Goal: Task Accomplishment & Management: Manage account settings

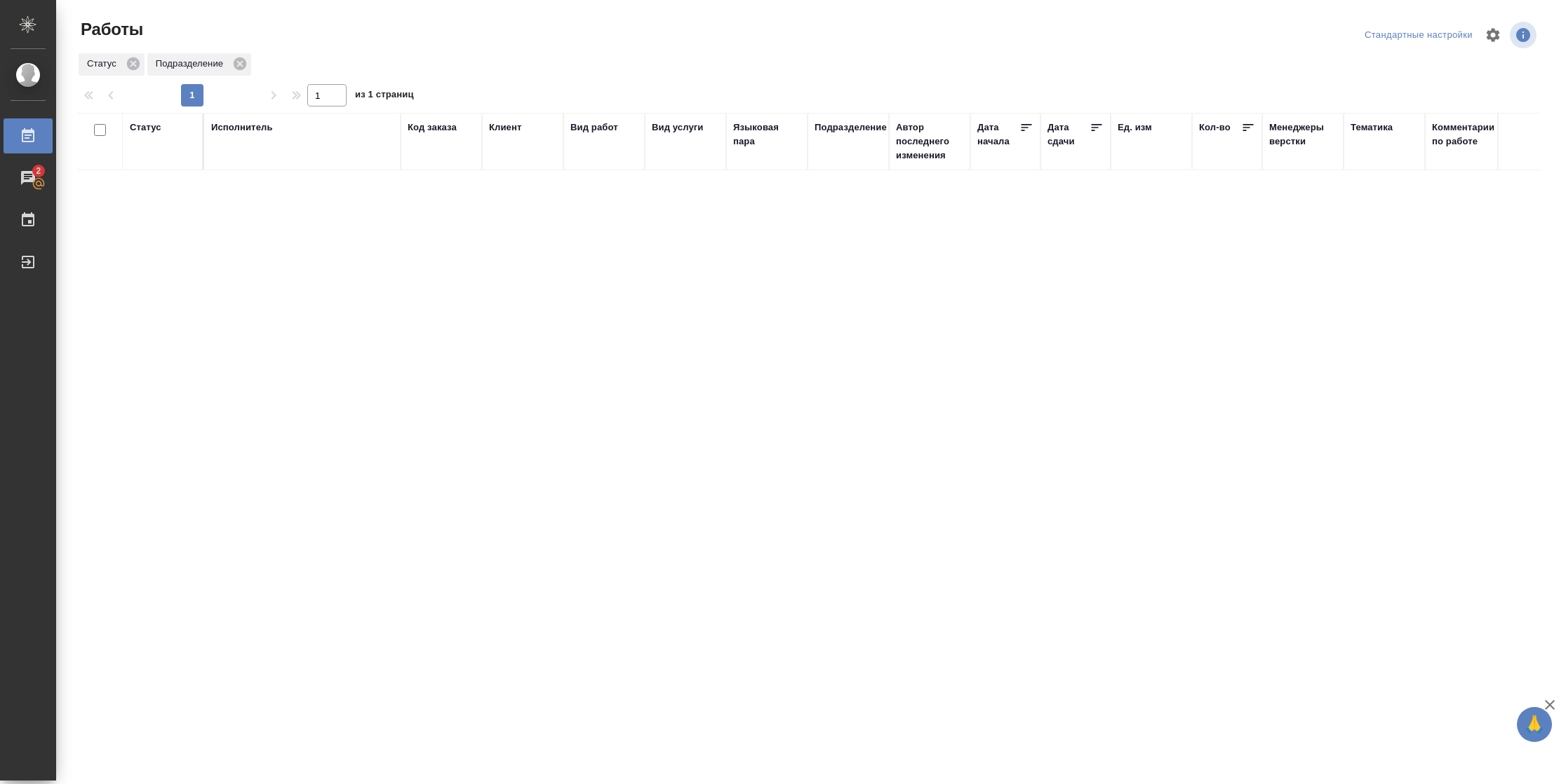
click at [153, 123] on div "Статус" at bounding box center [145, 127] width 31 height 14
drag, startPoint x: 177, startPoint y: 194, endPoint x: 189, endPoint y: 202, distance: 14.4
click at [178, 194] on div at bounding box center [183, 169] width 26 height 55
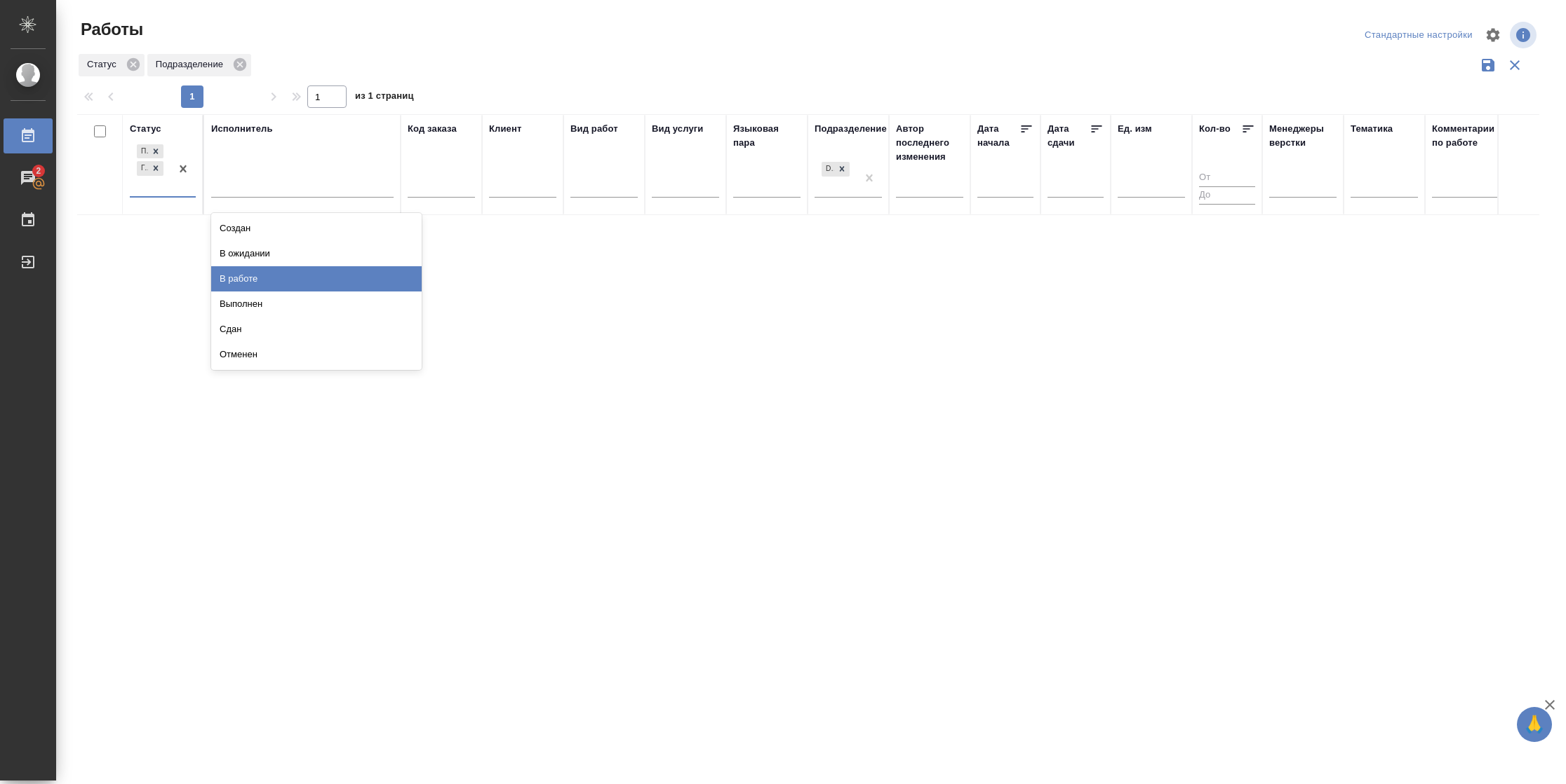
click at [301, 285] on div "В работе" at bounding box center [316, 278] width 210 height 26
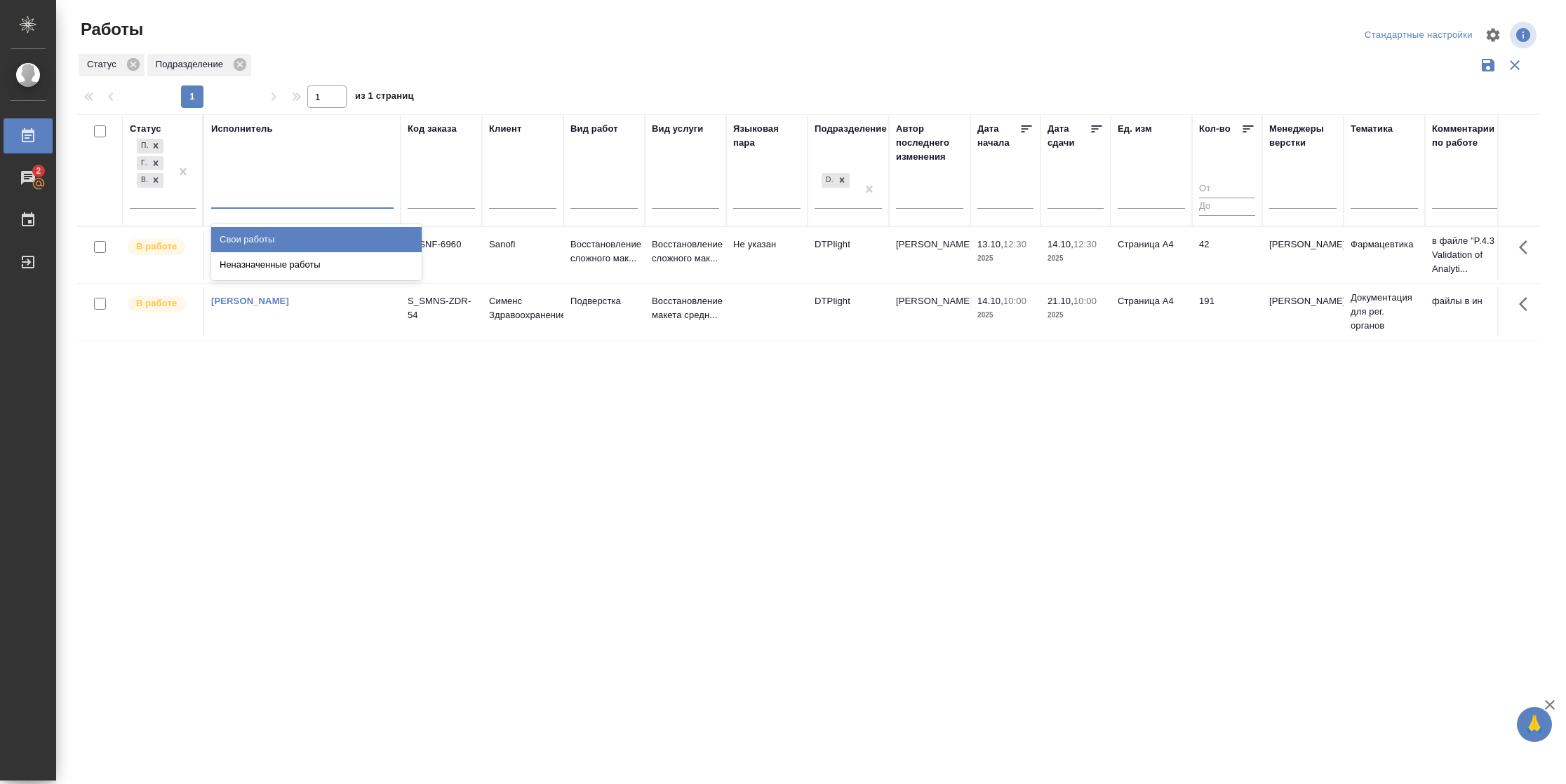
click at [289, 202] on div at bounding box center [302, 194] width 182 height 20
click at [284, 232] on div "Свои работы" at bounding box center [316, 240] width 210 height 26
click at [1201, 257] on td "42" at bounding box center [1227, 256] width 70 height 49
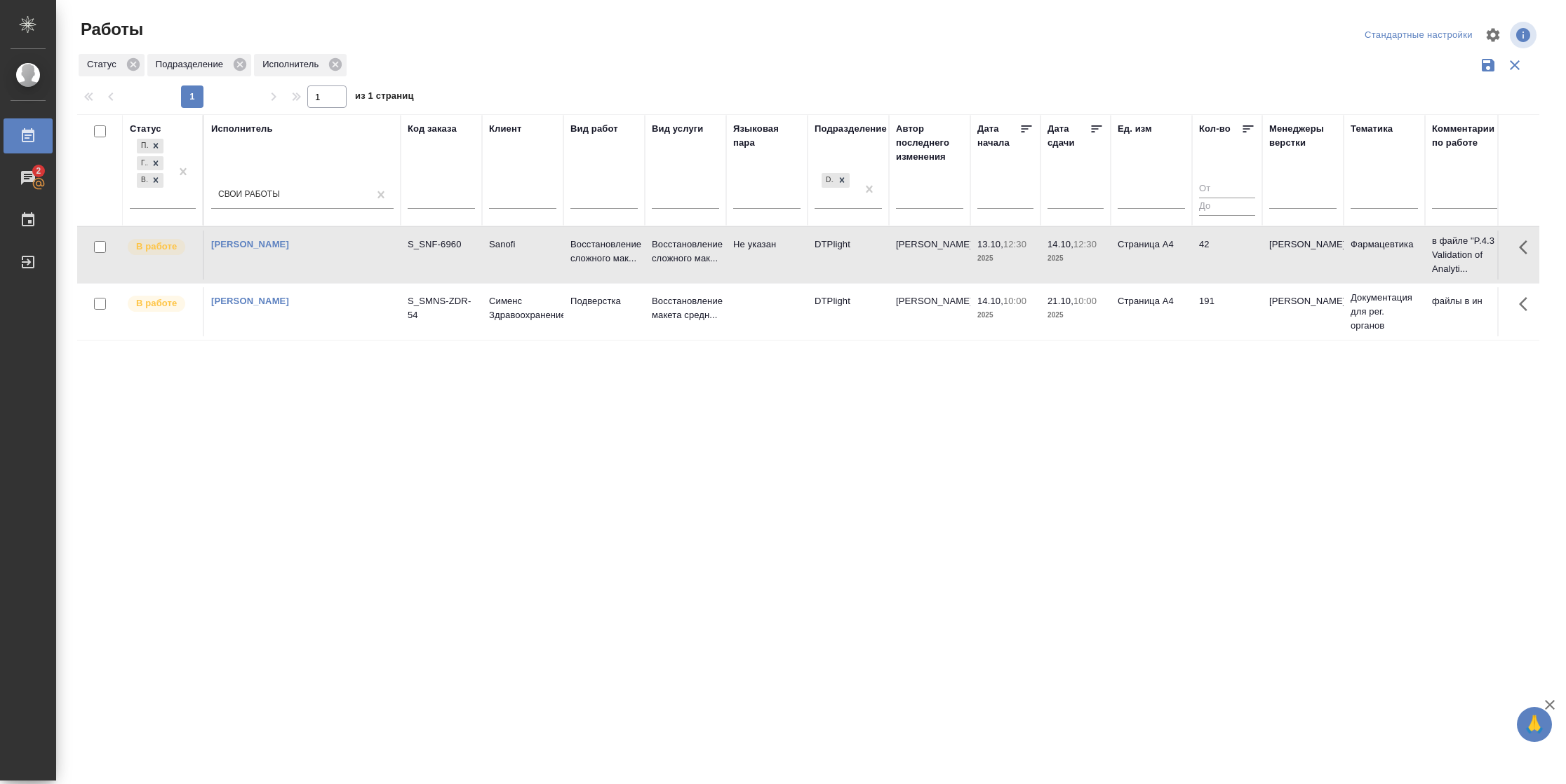
click at [1201, 257] on td "42" at bounding box center [1227, 256] width 70 height 49
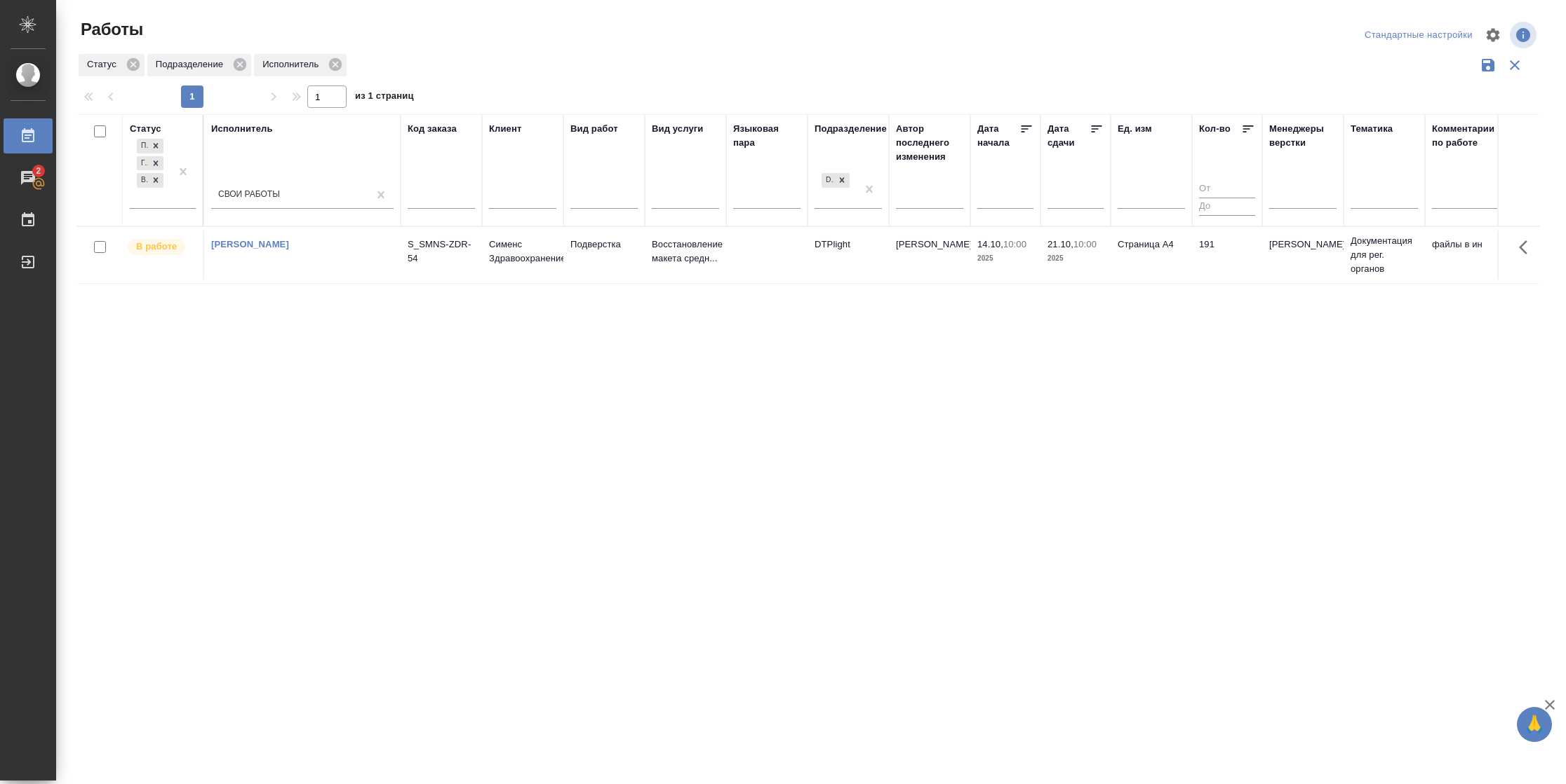
click at [1147, 266] on td "Страница А4" at bounding box center [1151, 256] width 81 height 49
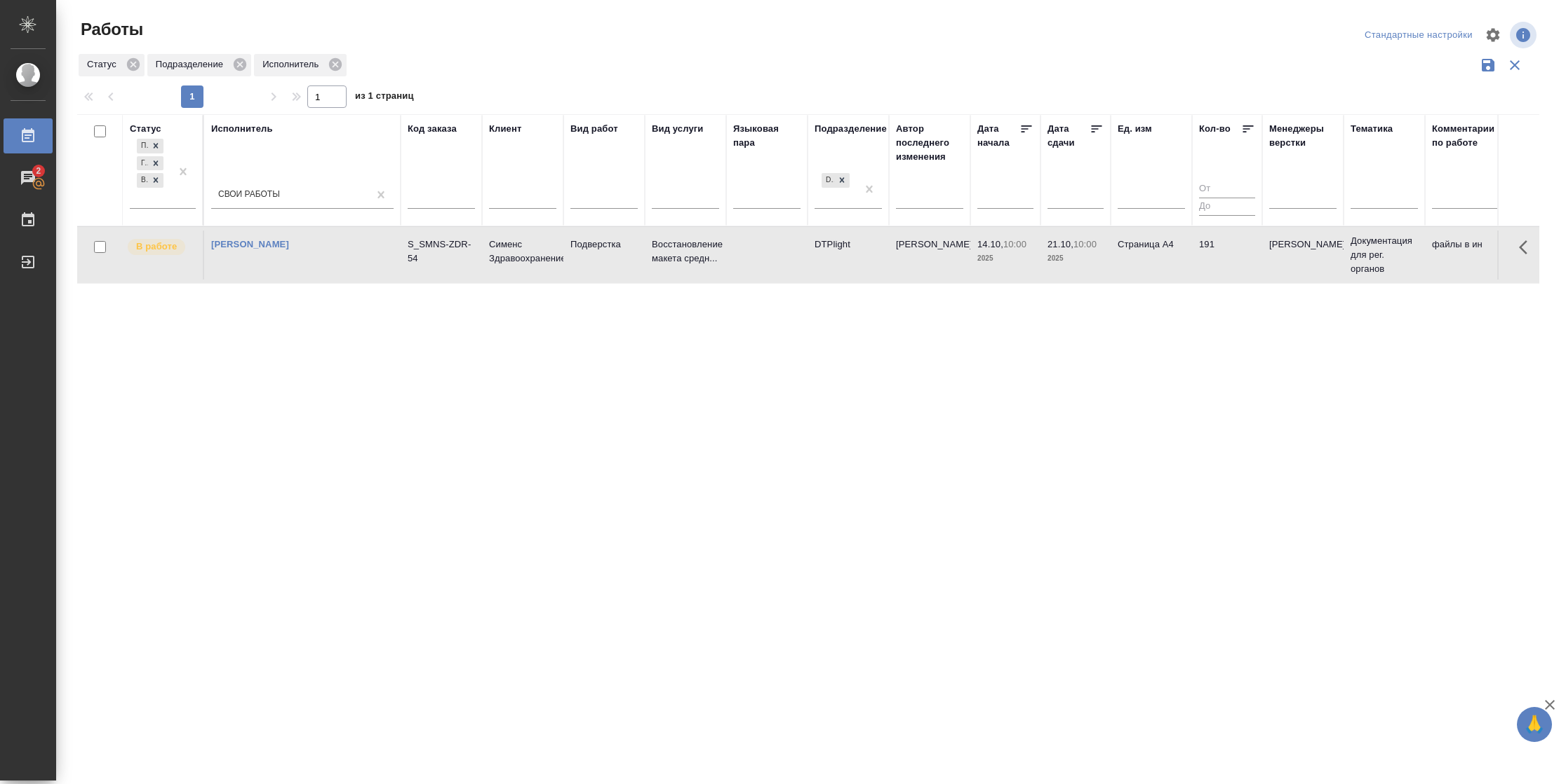
click at [1147, 266] on td "Страница А4" at bounding box center [1151, 256] width 81 height 49
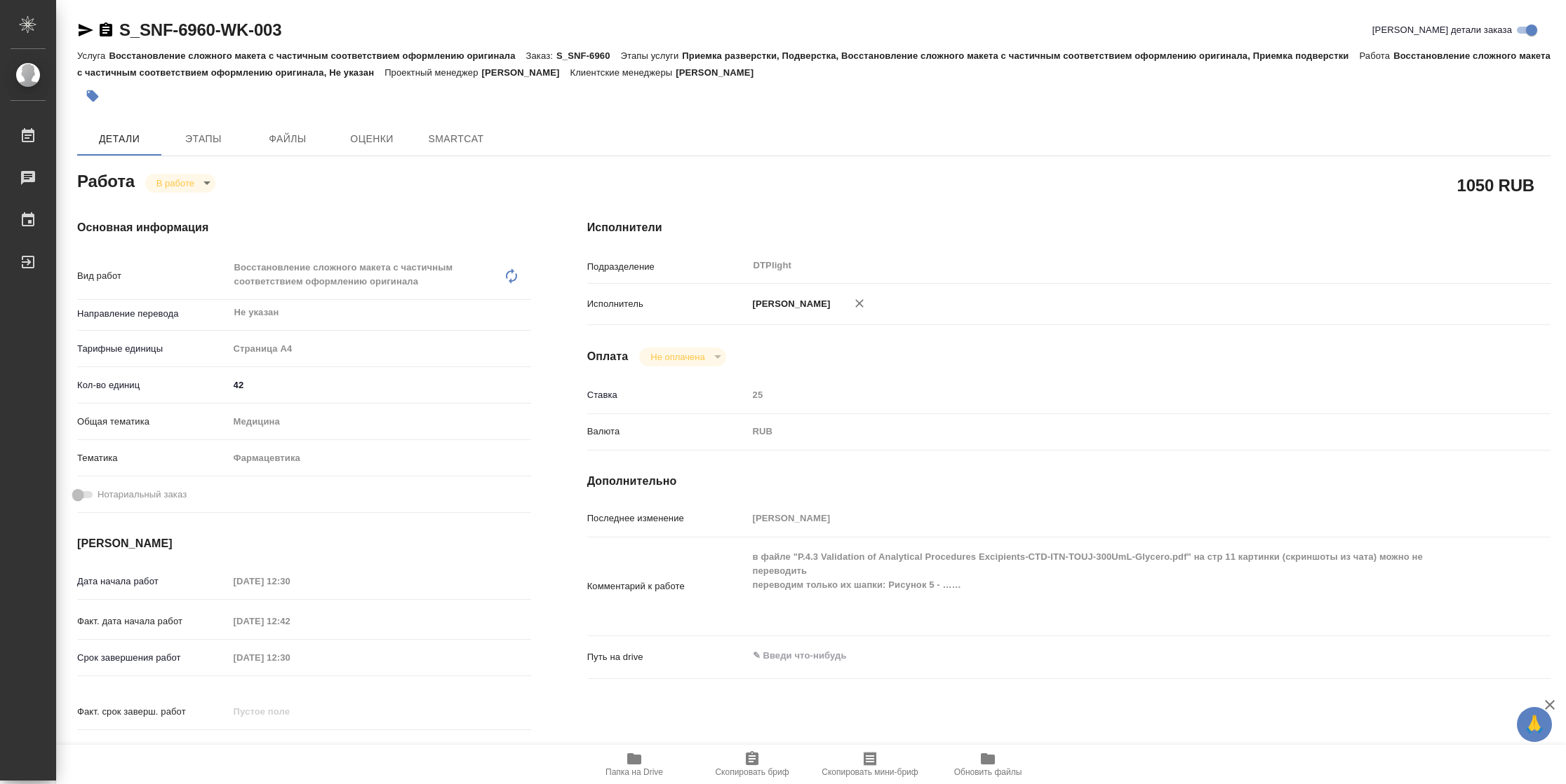
type textarea "x"
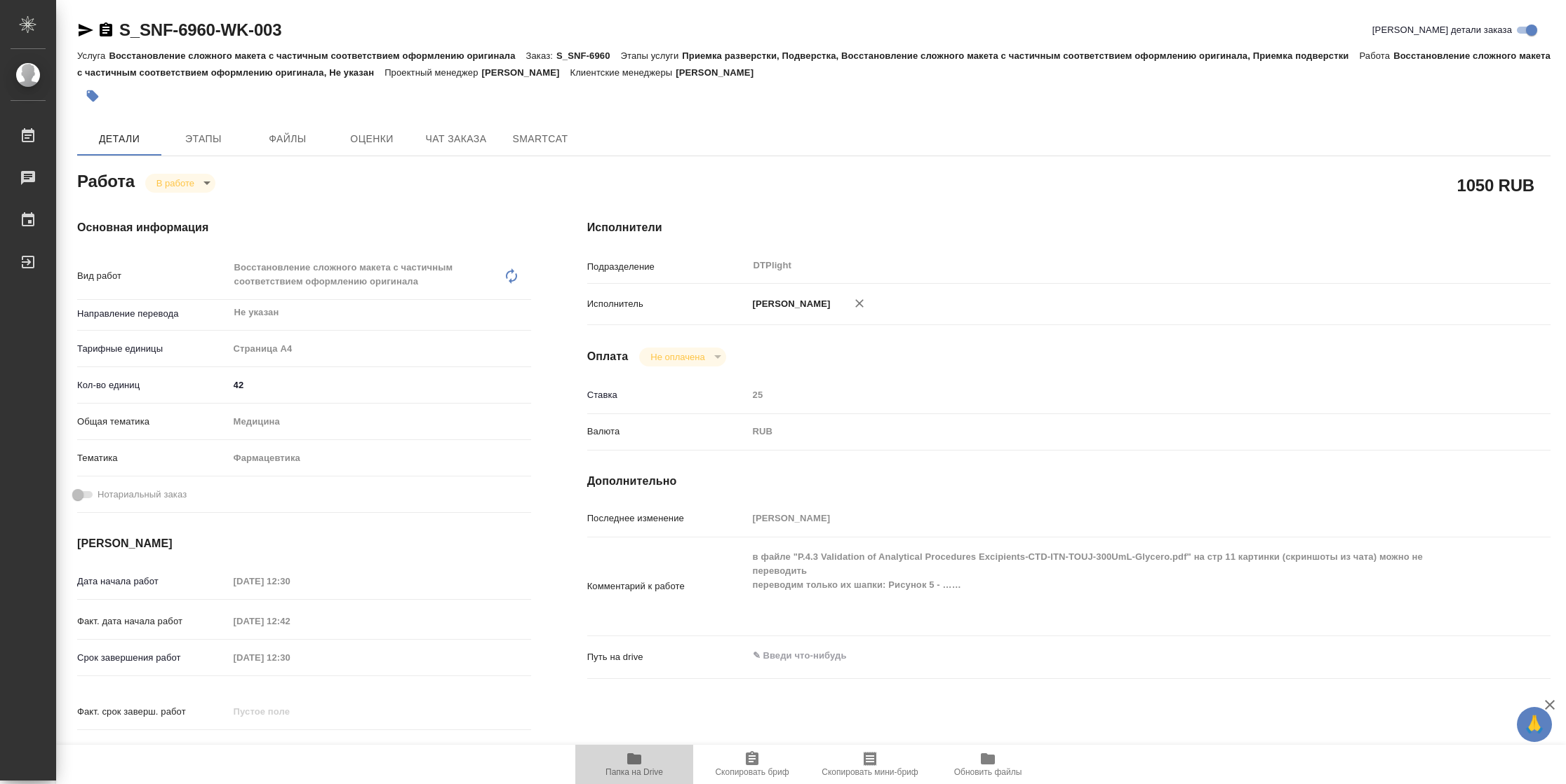
click at [639, 765] on icon "button" at bounding box center [634, 759] width 17 height 17
type textarea "x"
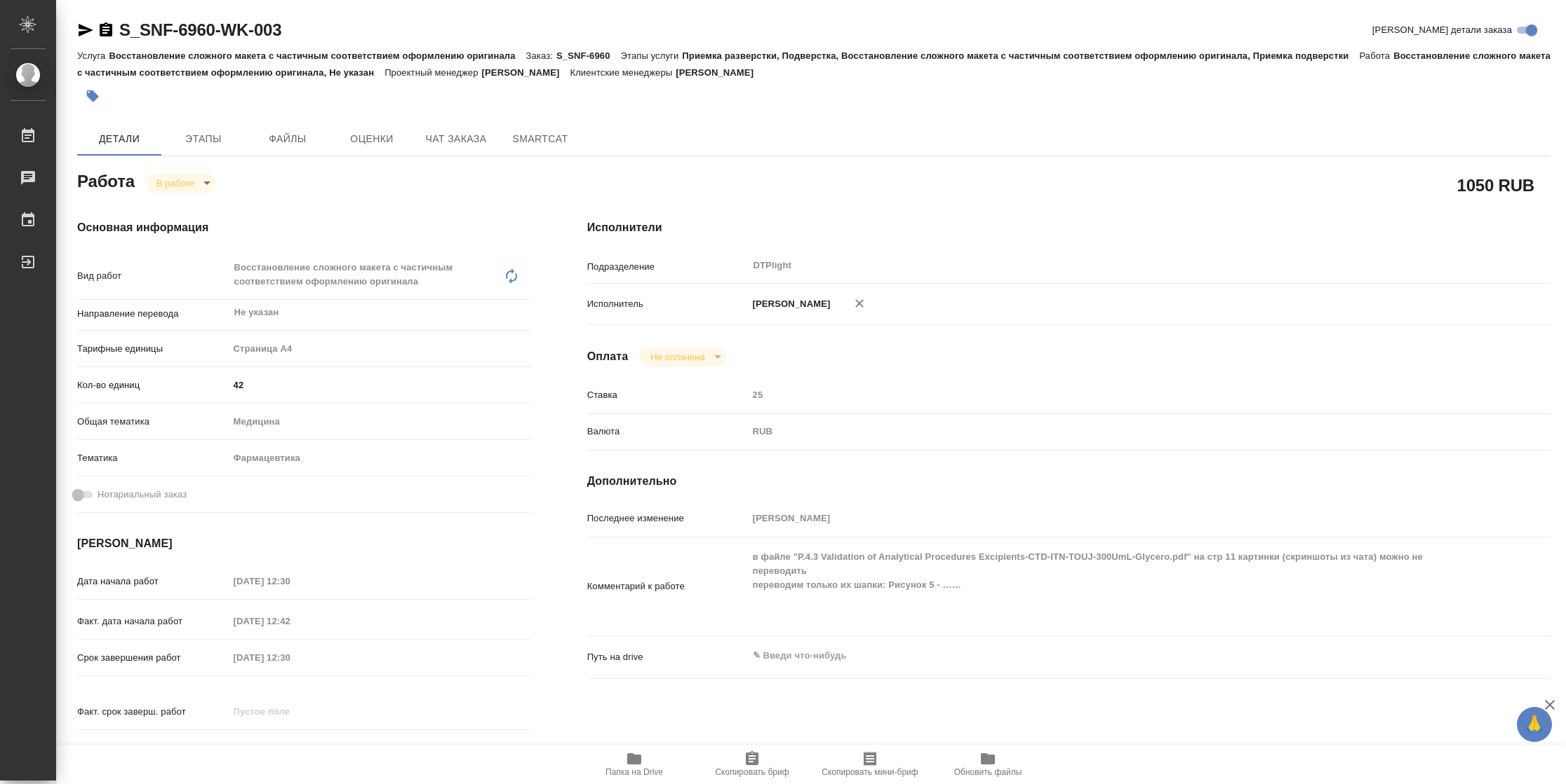
type textarea "x"
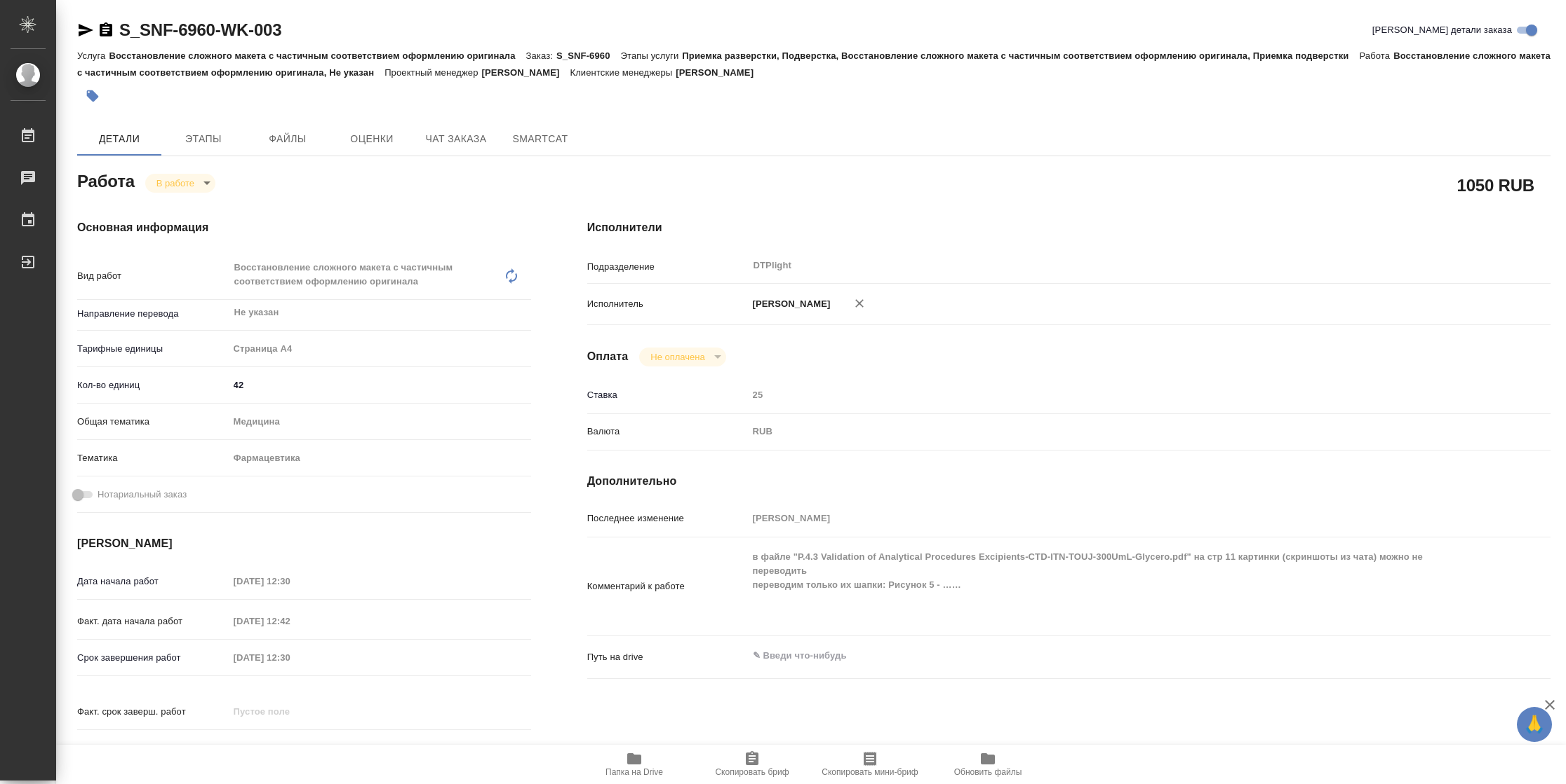
type textarea "x"
click at [88, 33] on icon "button" at bounding box center [85, 30] width 17 height 17
click at [176, 175] on body "🙏 .cls-1 fill:#fff; AWATERA Vasilyeva Natalia Работы 2 Чаты График Выйти S_SNF-…" at bounding box center [783, 392] width 1566 height 784
click at [184, 206] on button "Выполнен" at bounding box center [182, 206] width 51 height 15
type textarea "x"
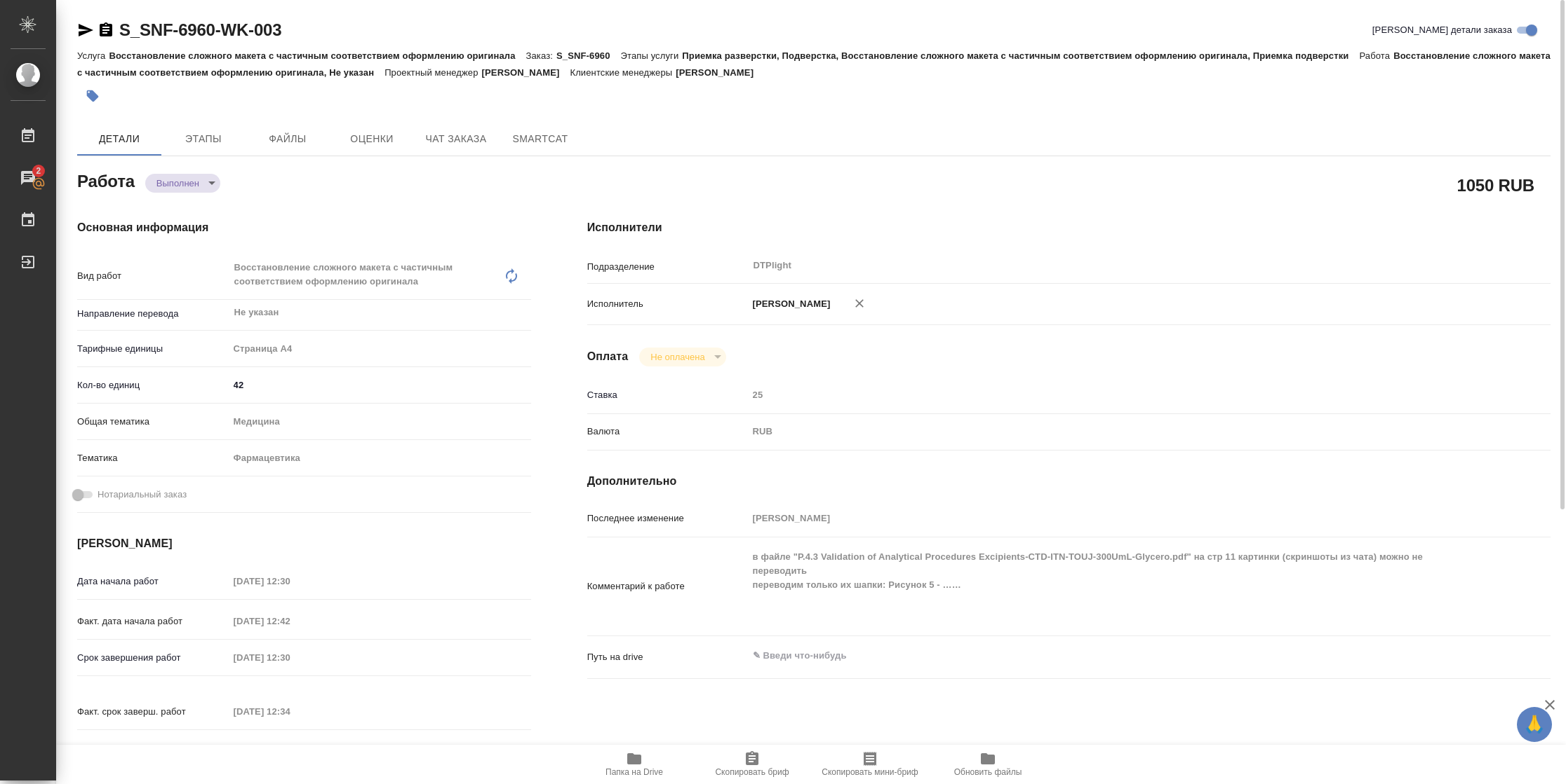
type textarea "x"
click at [90, 24] on icon "button" at bounding box center [85, 30] width 17 height 17
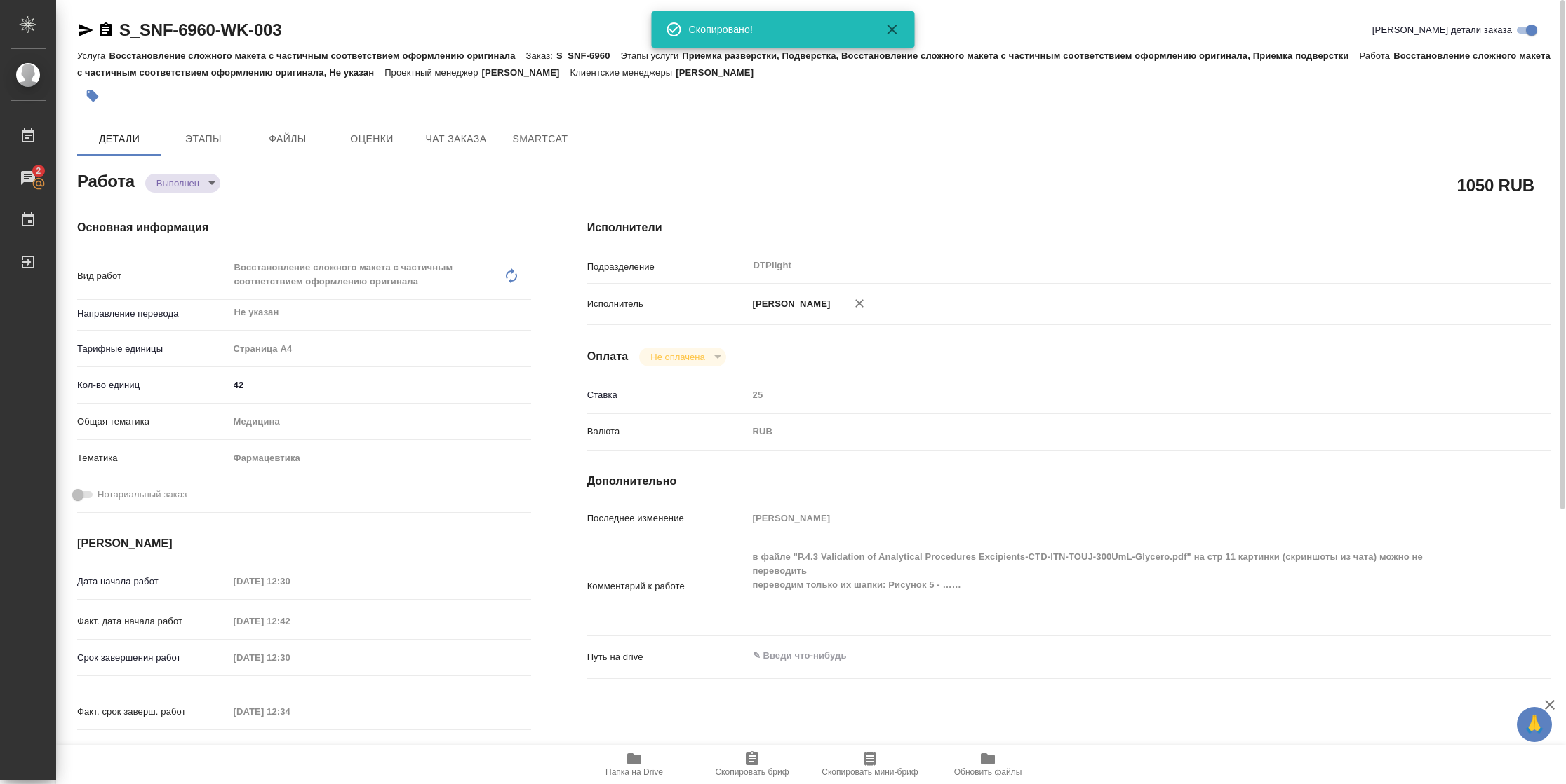
type textarea "x"
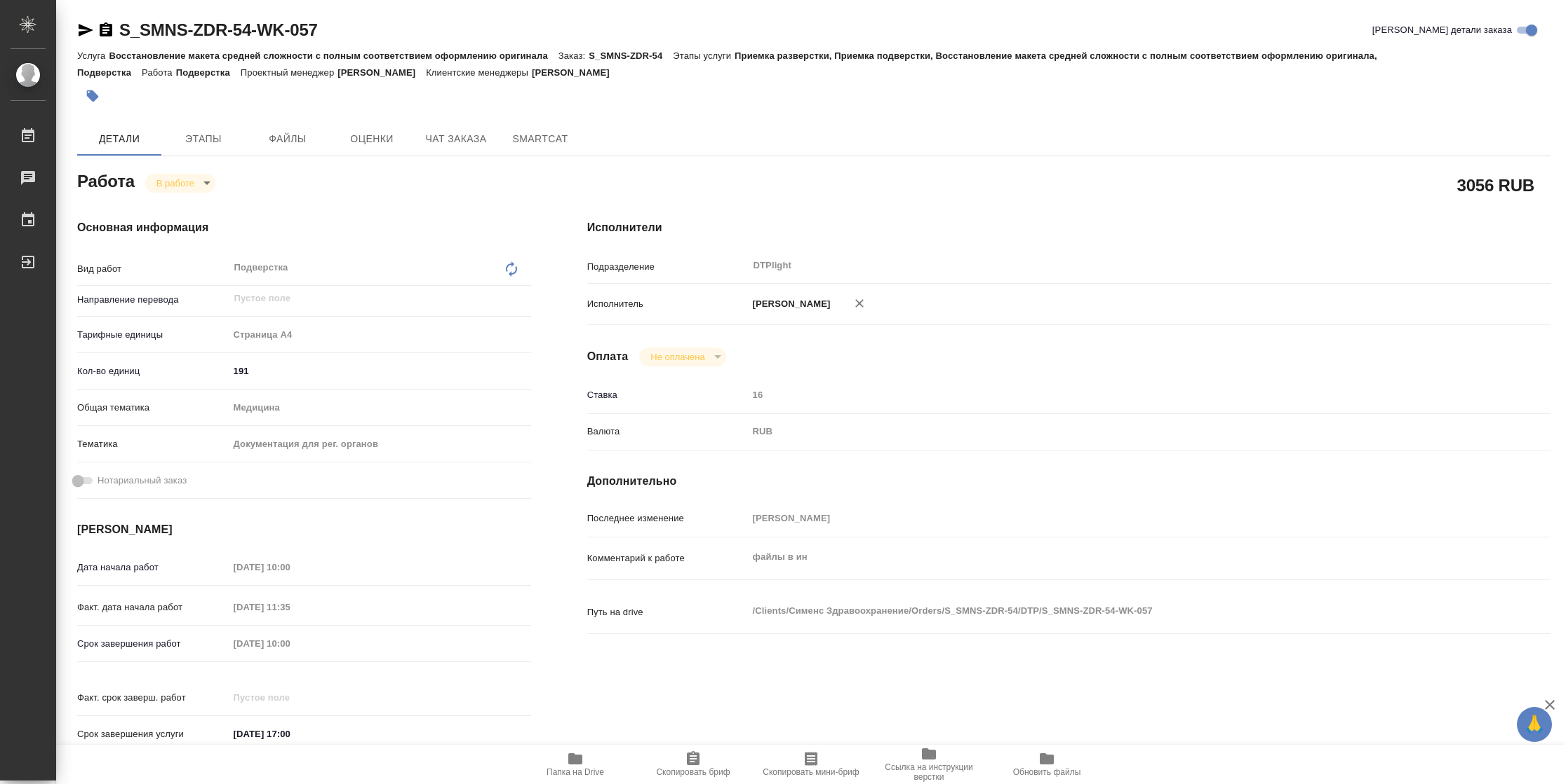
type textarea "x"
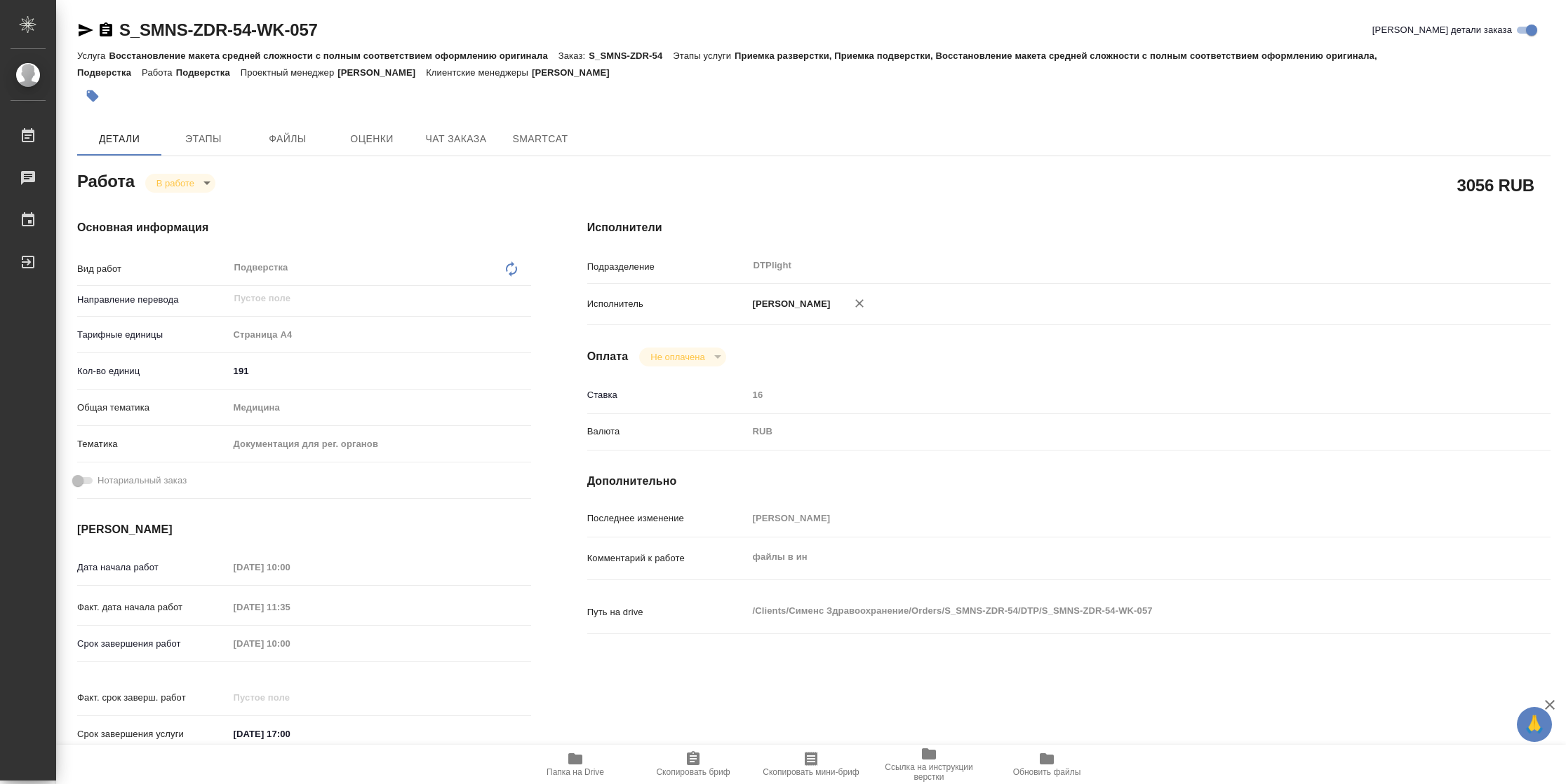
type textarea "x"
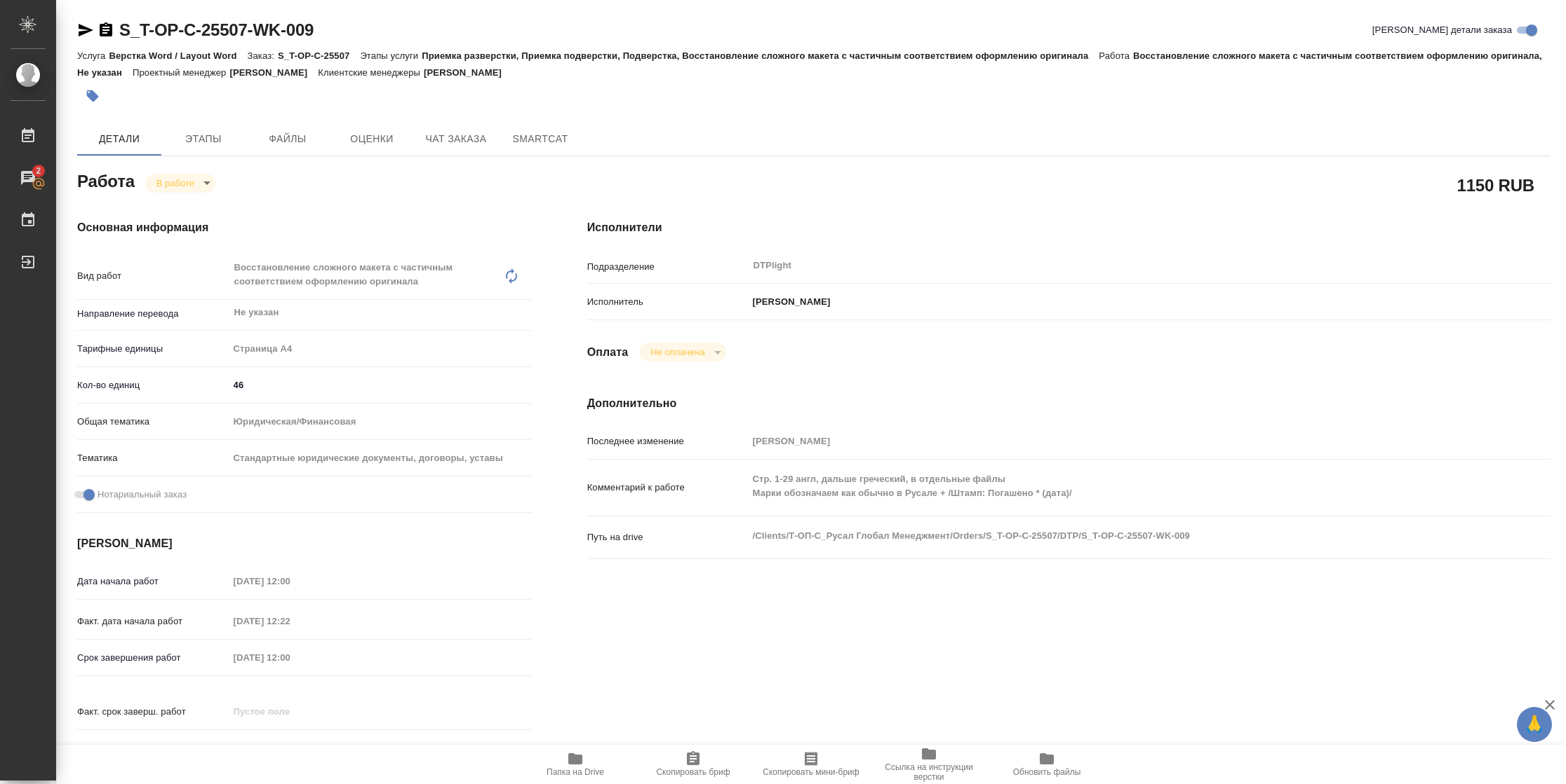
click at [561, 523] on span "Папка на Drive" at bounding box center [575, 773] width 58 height 9
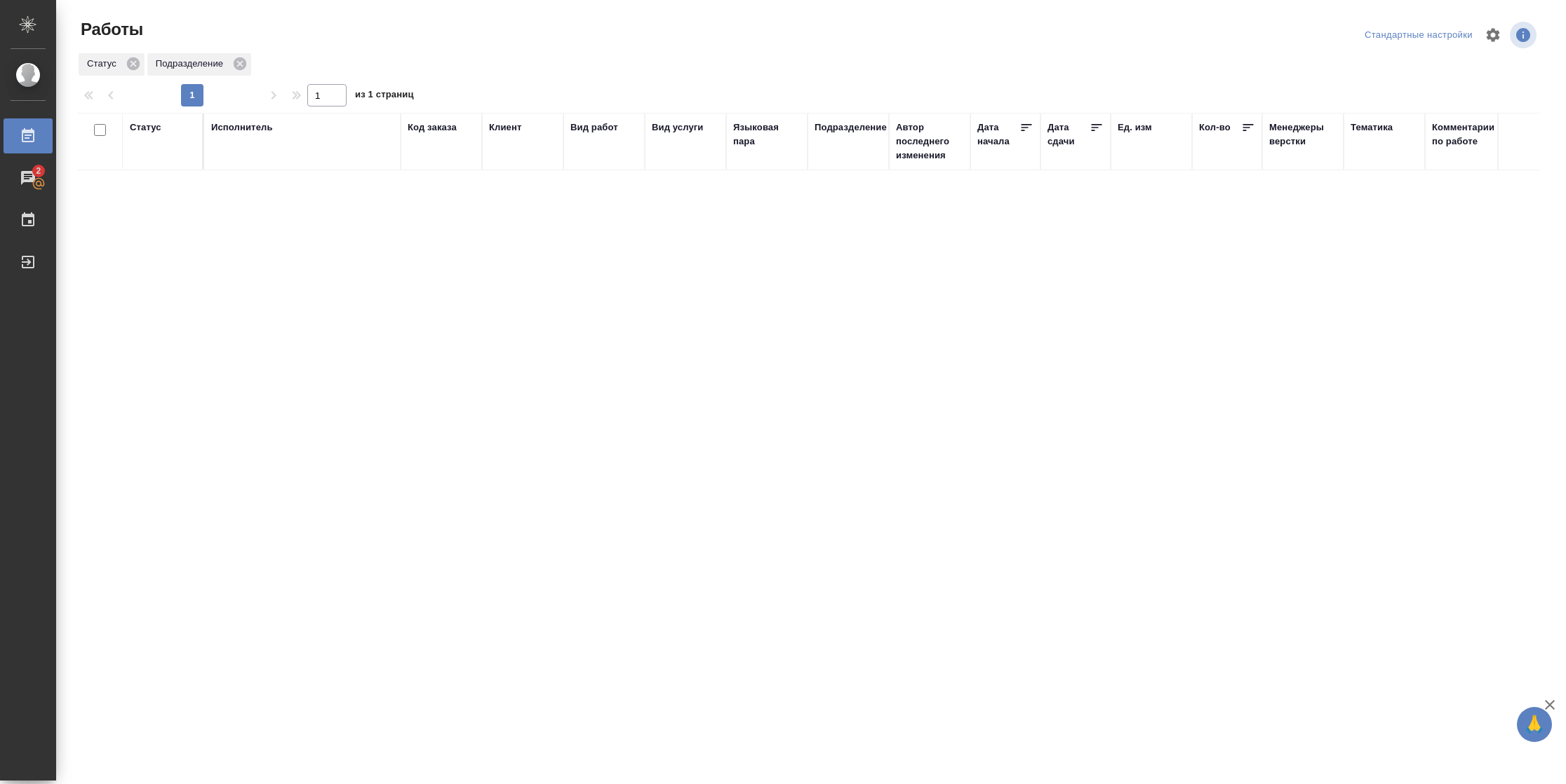
click at [158, 123] on div "Статус" at bounding box center [145, 127] width 31 height 14
click at [166, 194] on div "Подбор Готов к работе" at bounding box center [150, 169] width 41 height 55
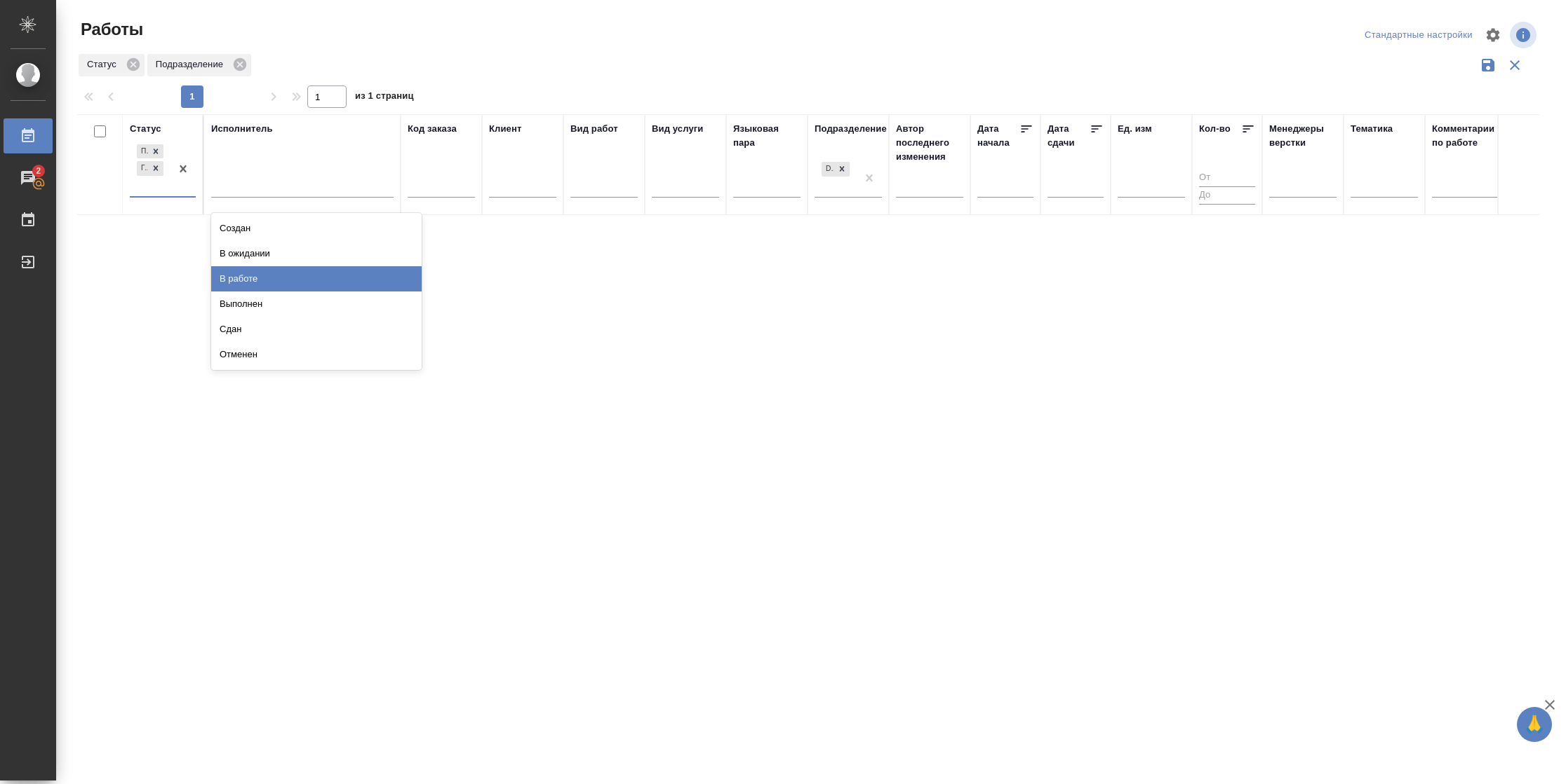
click at [302, 277] on div "В работе" at bounding box center [316, 278] width 210 height 26
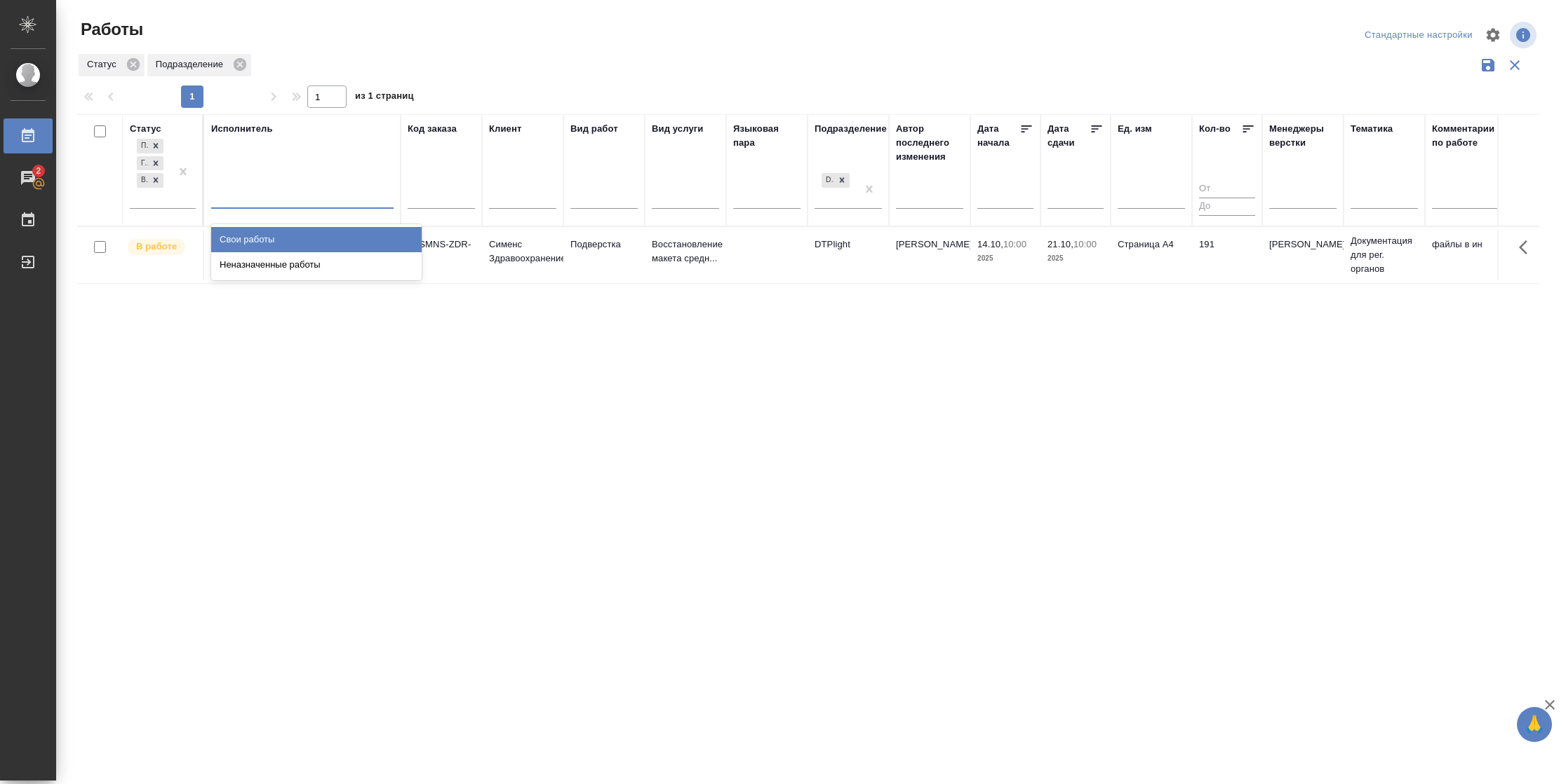
click at [308, 199] on div at bounding box center [302, 194] width 182 height 20
click at [307, 237] on div "Свои работы" at bounding box center [316, 240] width 210 height 26
click at [977, 247] on p "14.10," at bounding box center [989, 243] width 26 height 10
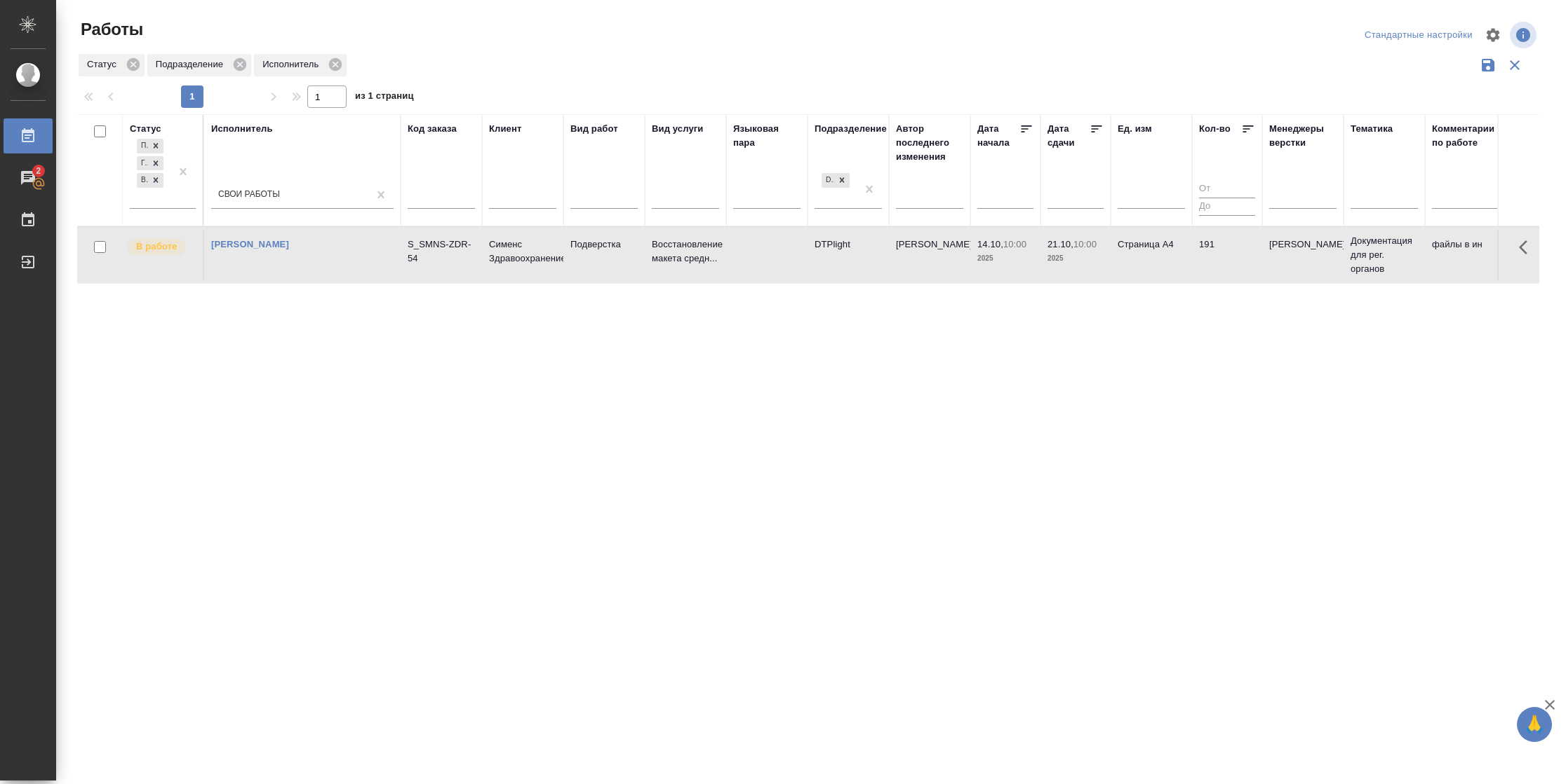
click at [977, 247] on p "14.10," at bounding box center [989, 243] width 26 height 10
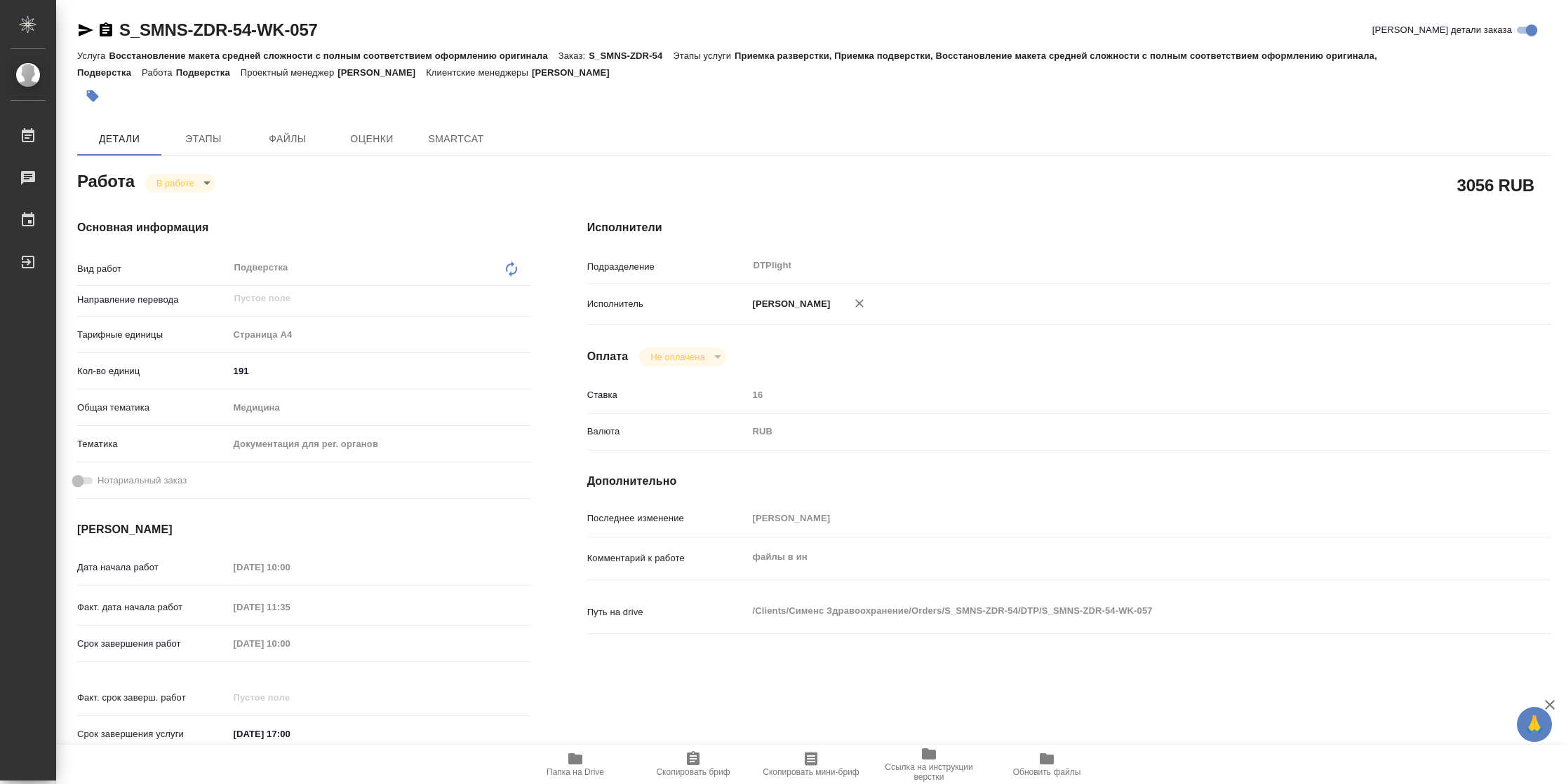
type textarea "x"
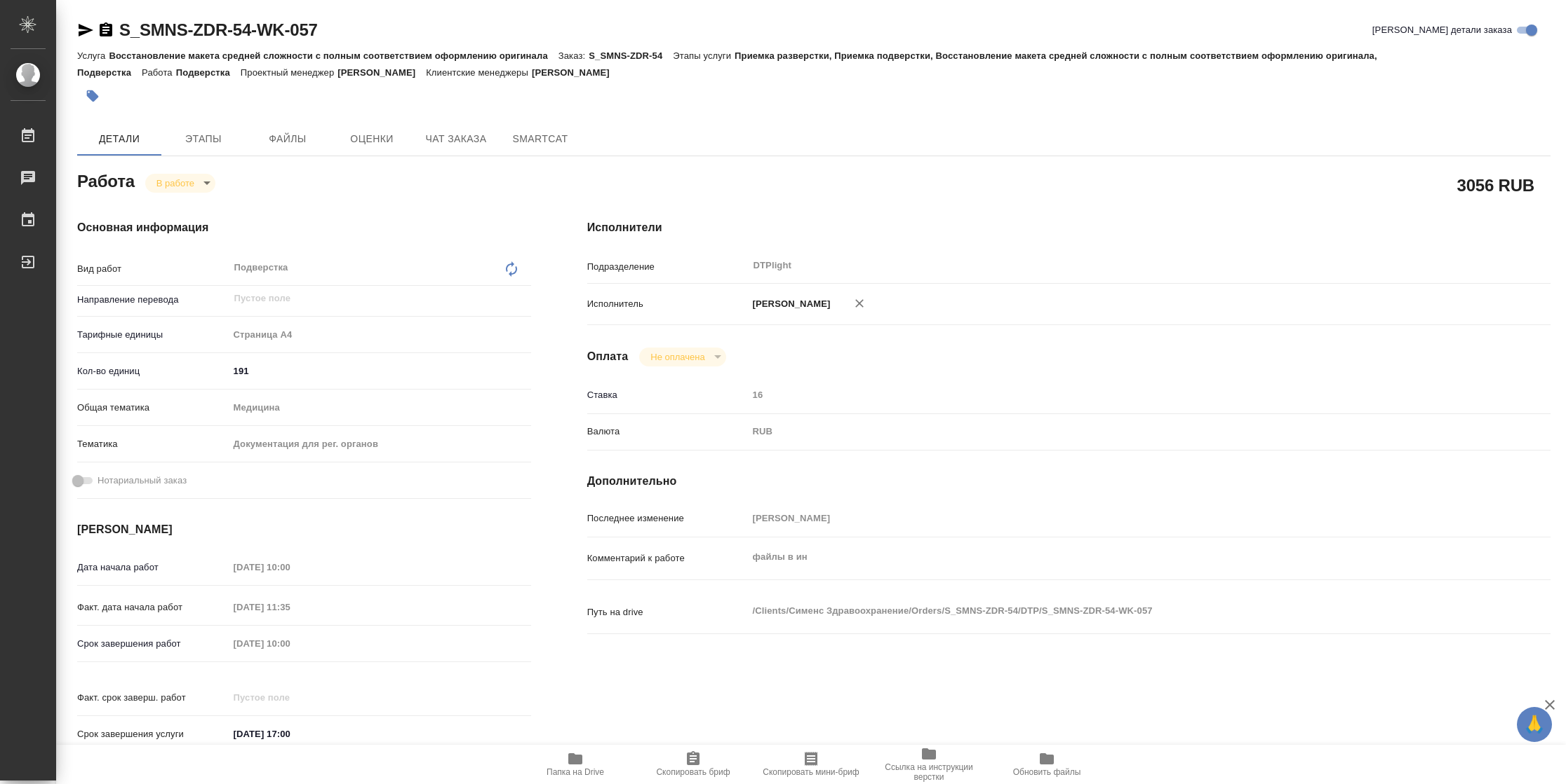
type textarea "x"
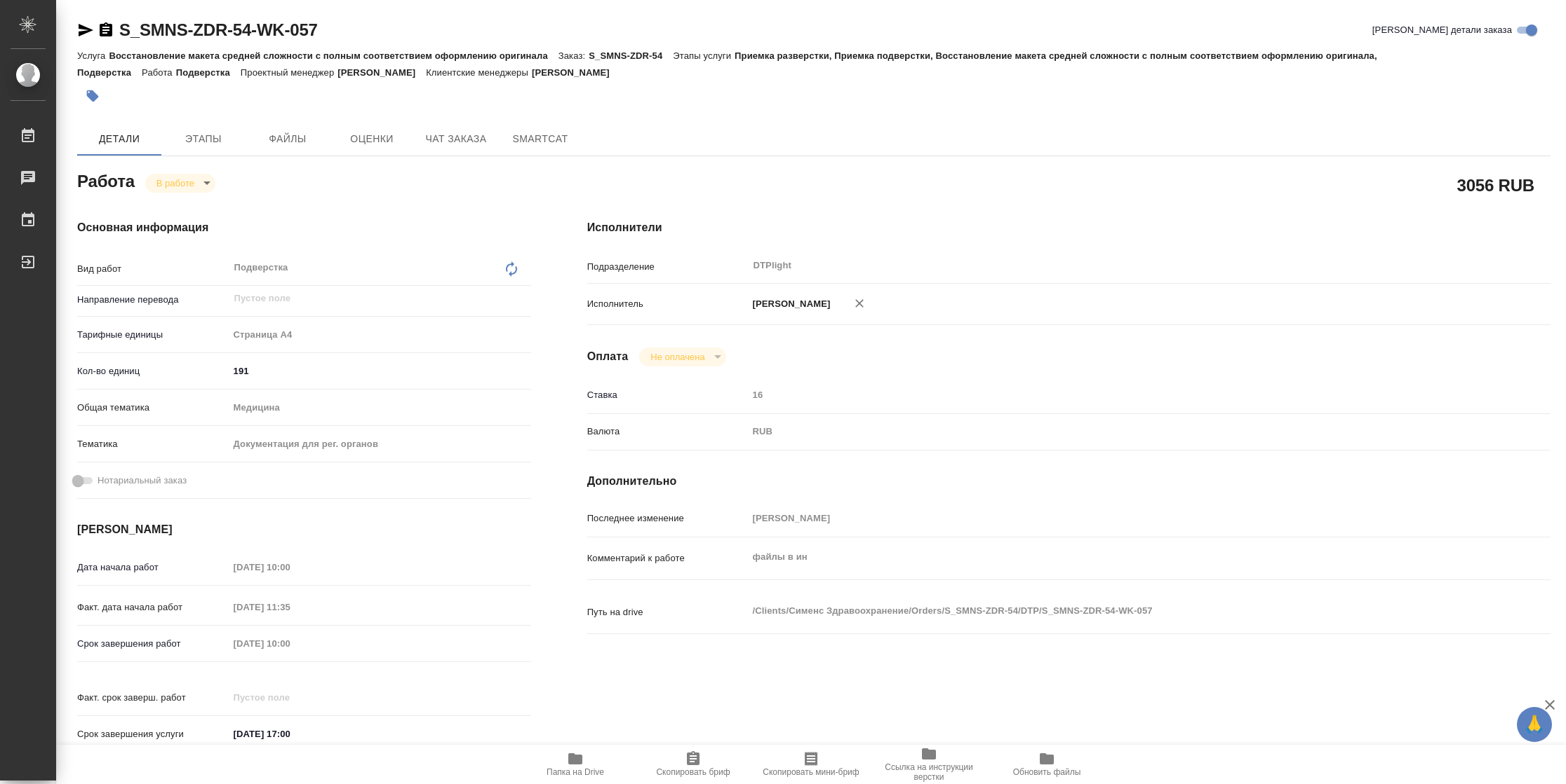
type textarea "x"
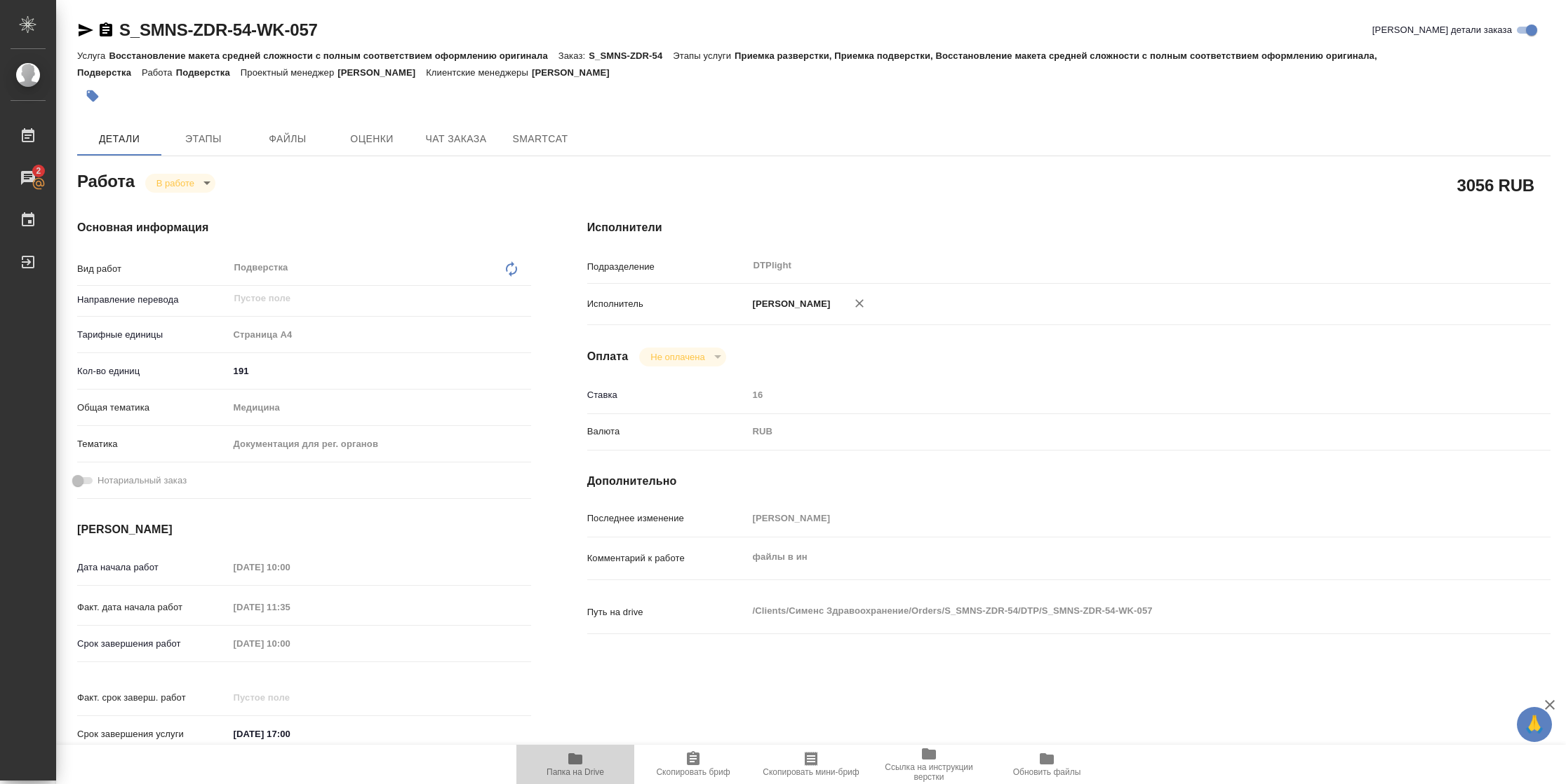
click at [579, 768] on span "Папка на Drive" at bounding box center [575, 773] width 58 height 9
click at [583, 757] on icon "button" at bounding box center [575, 759] width 17 height 17
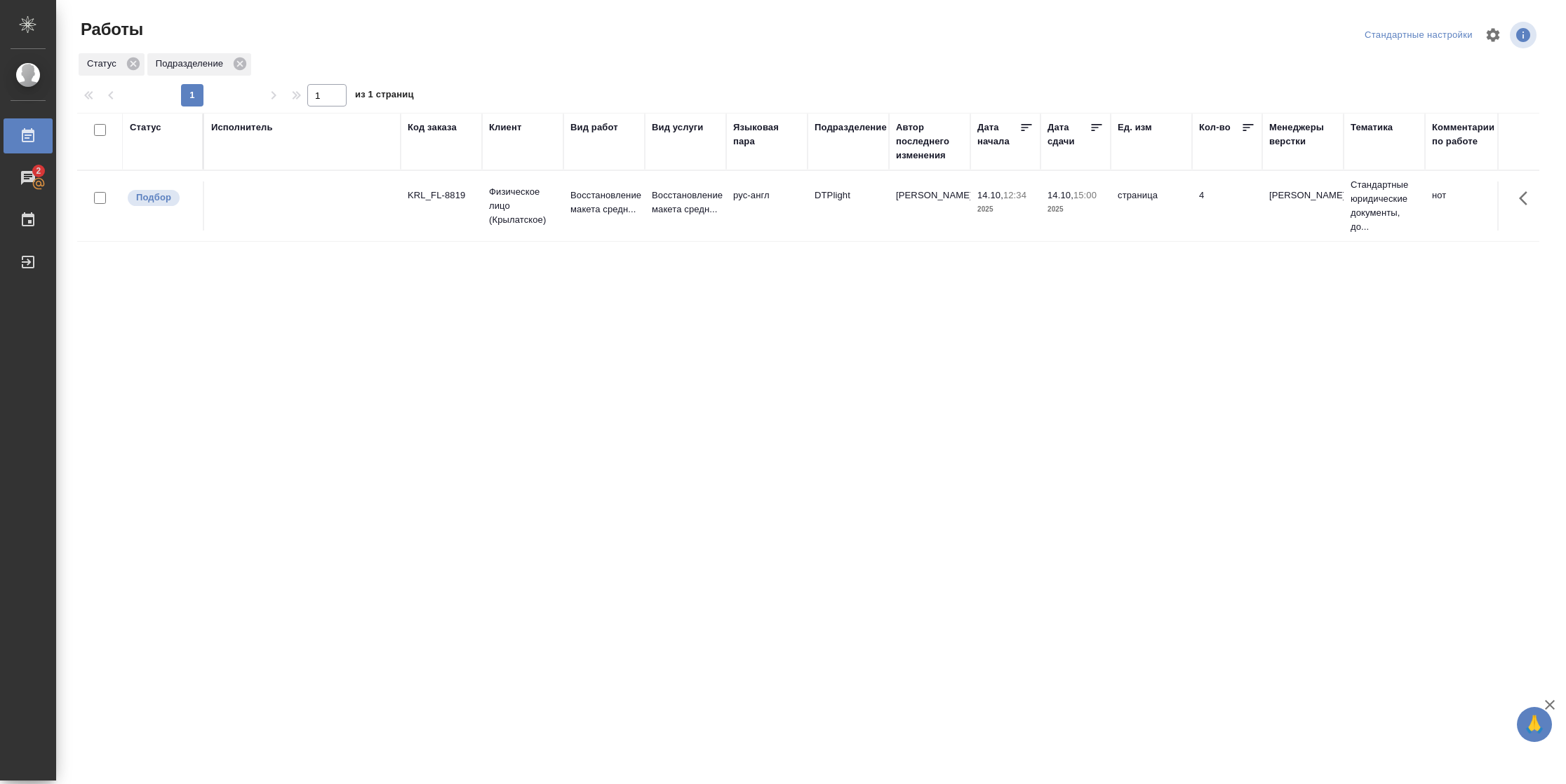
click at [766, 202] on td "рус-англ" at bounding box center [766, 206] width 81 height 49
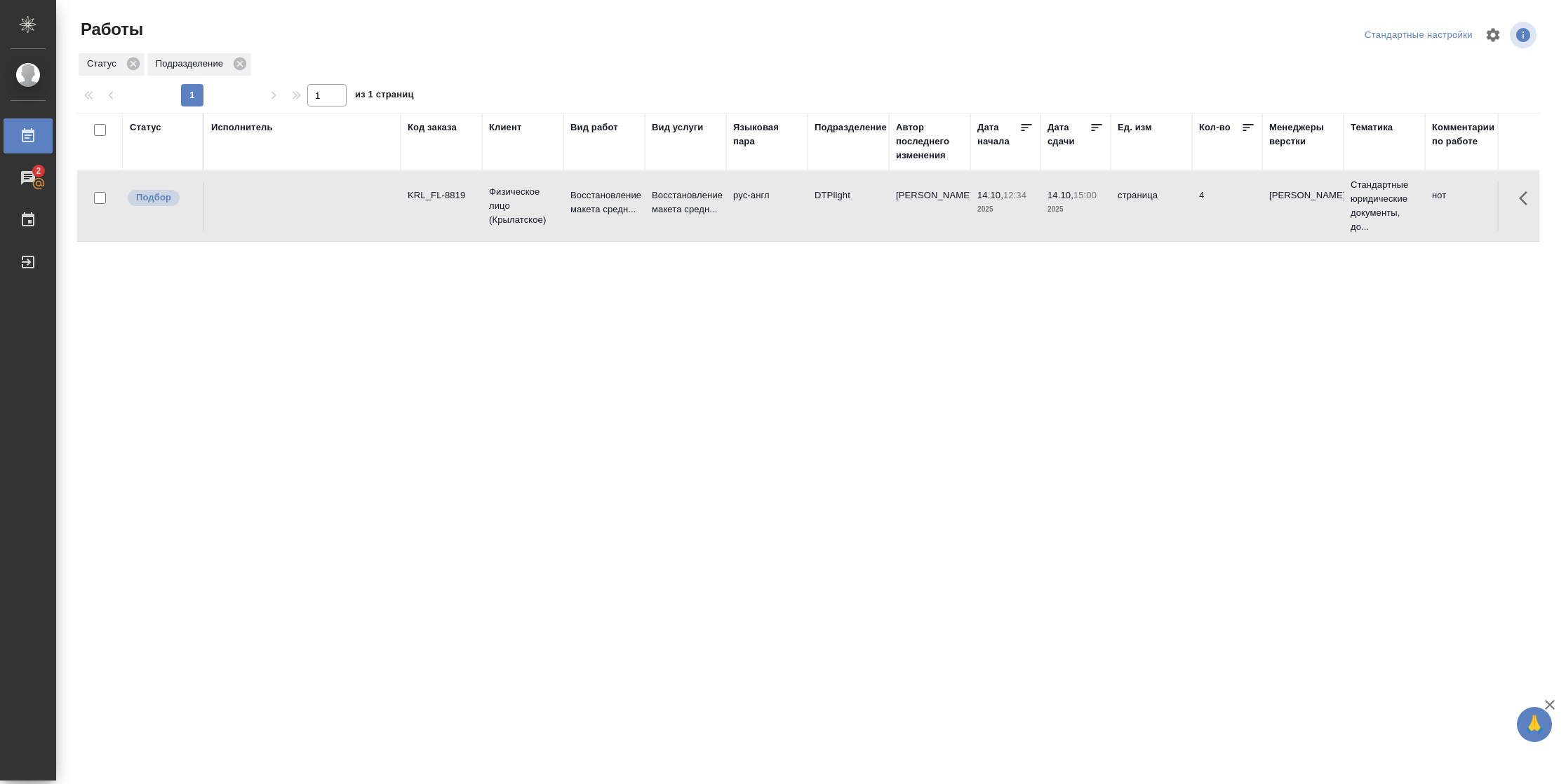
click at [766, 202] on td "рус-англ" at bounding box center [766, 206] width 81 height 49
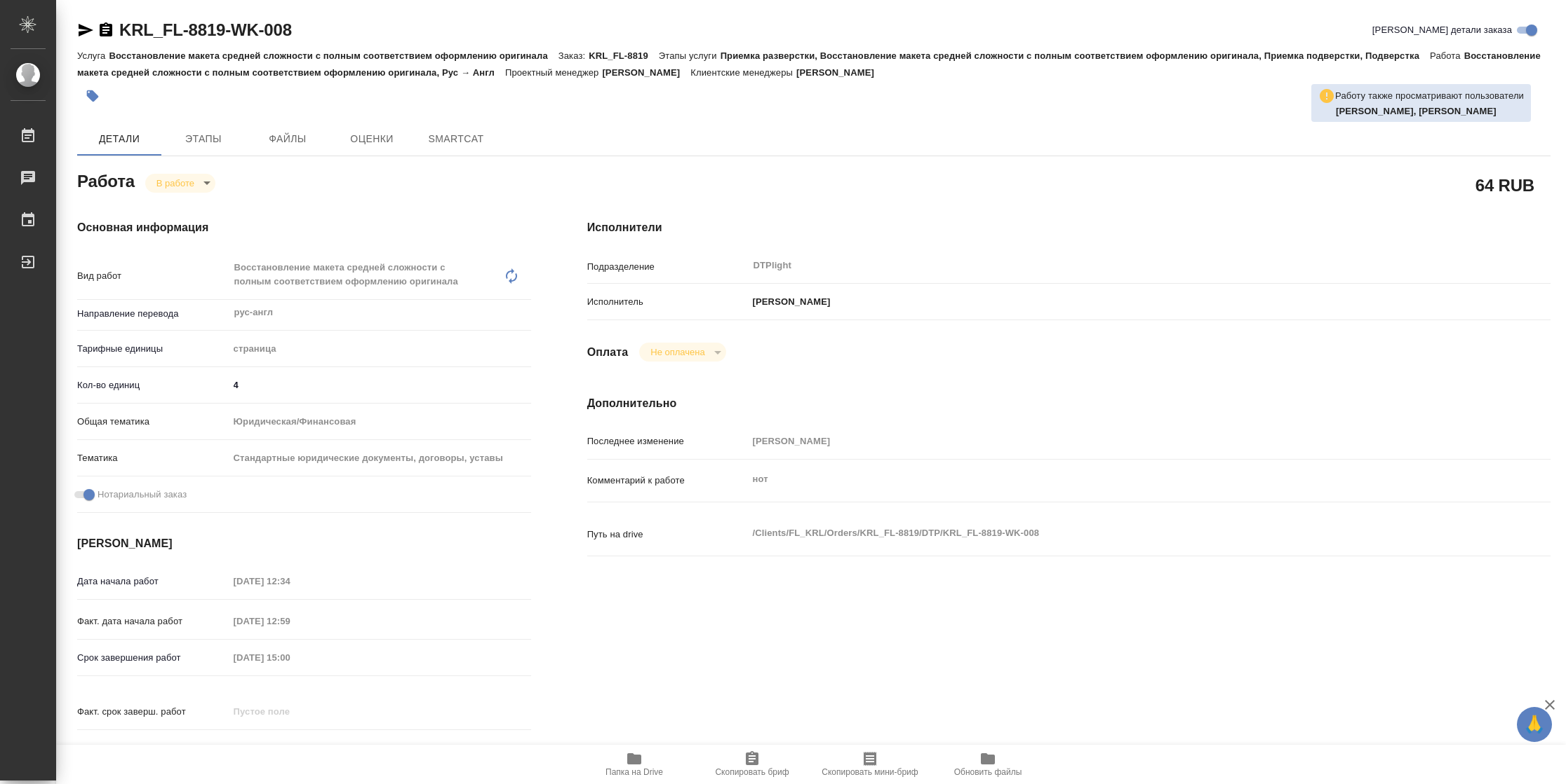
type textarea "x"
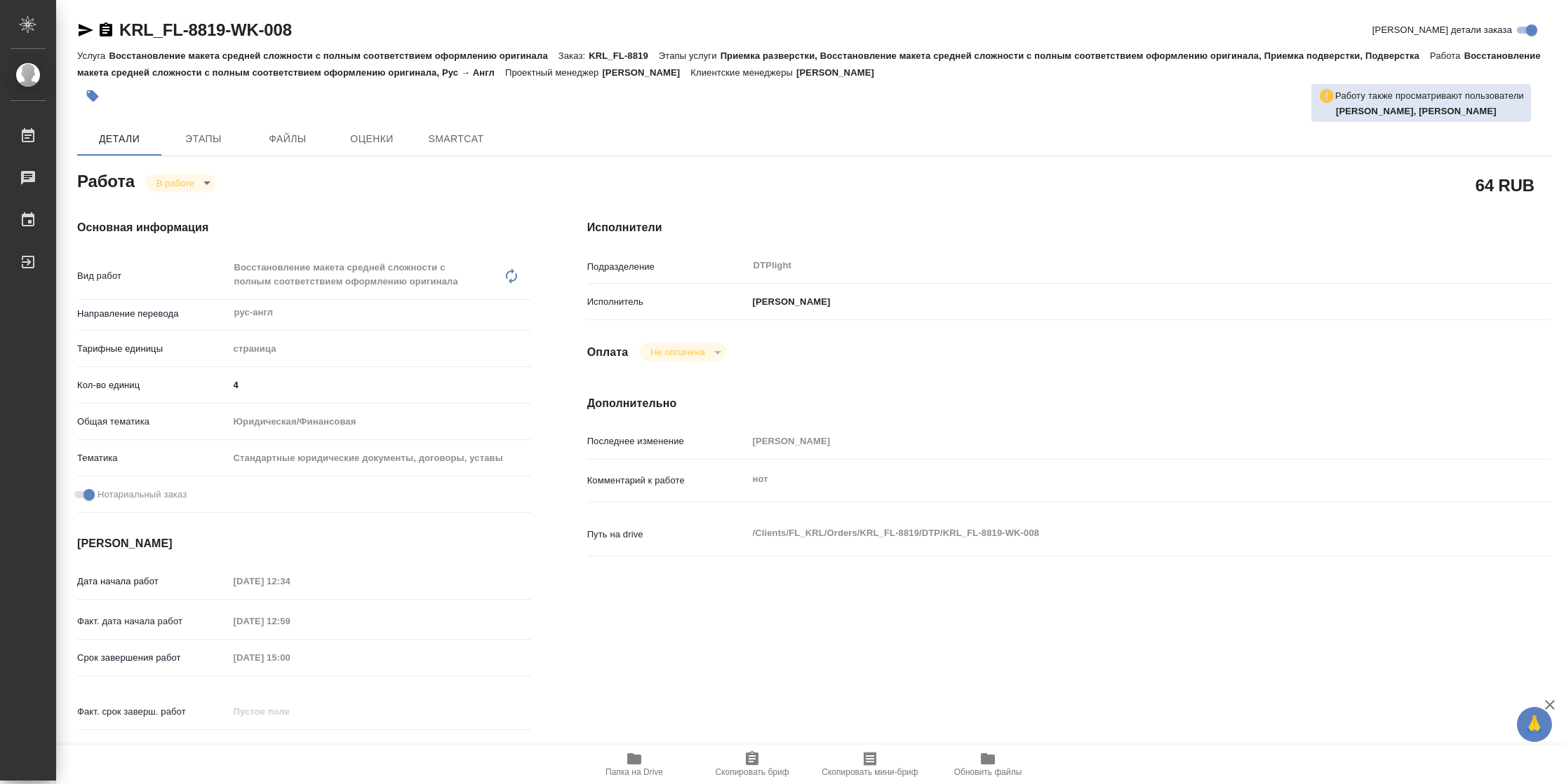
type textarea "x"
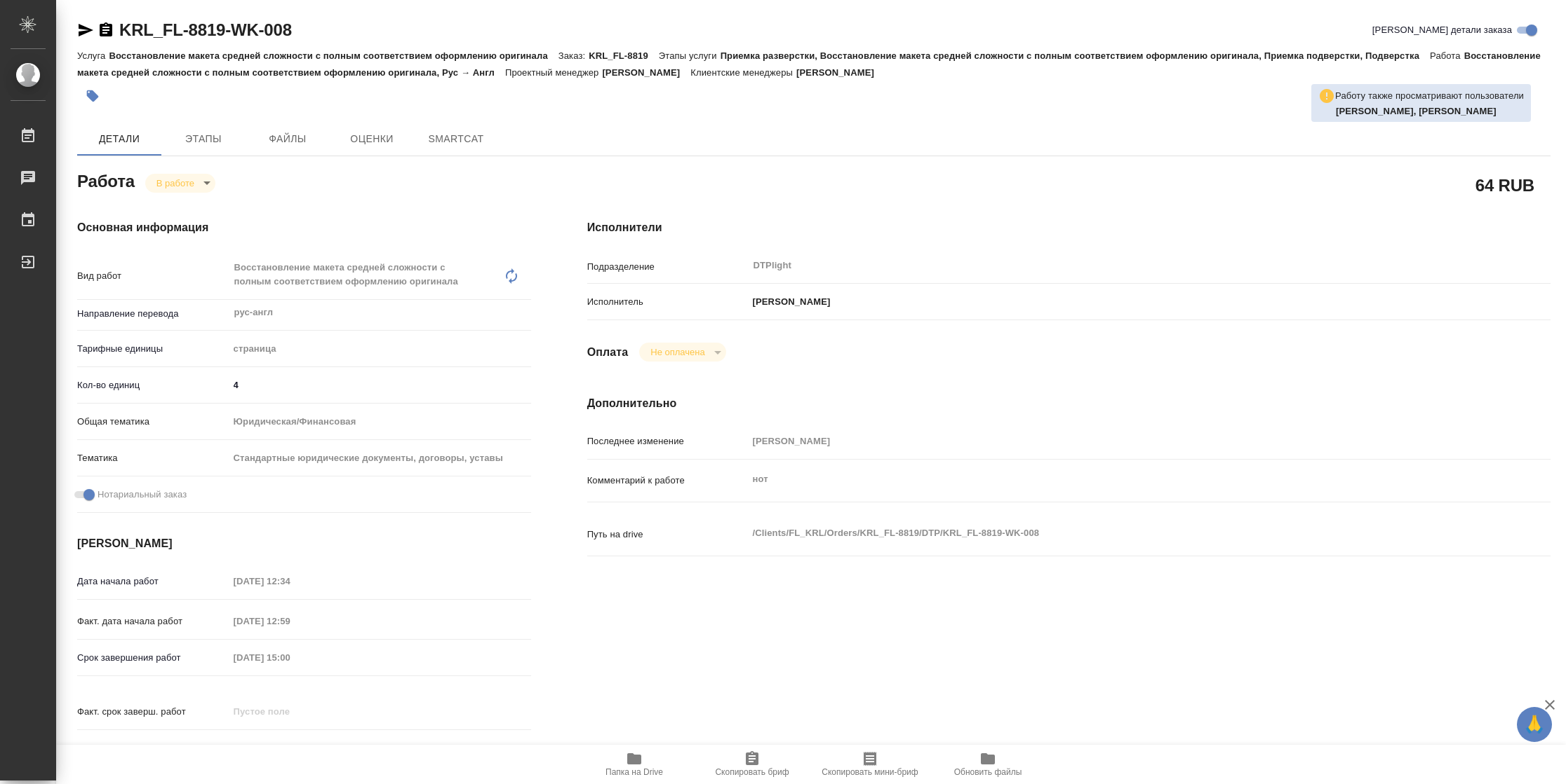
type textarea "x"
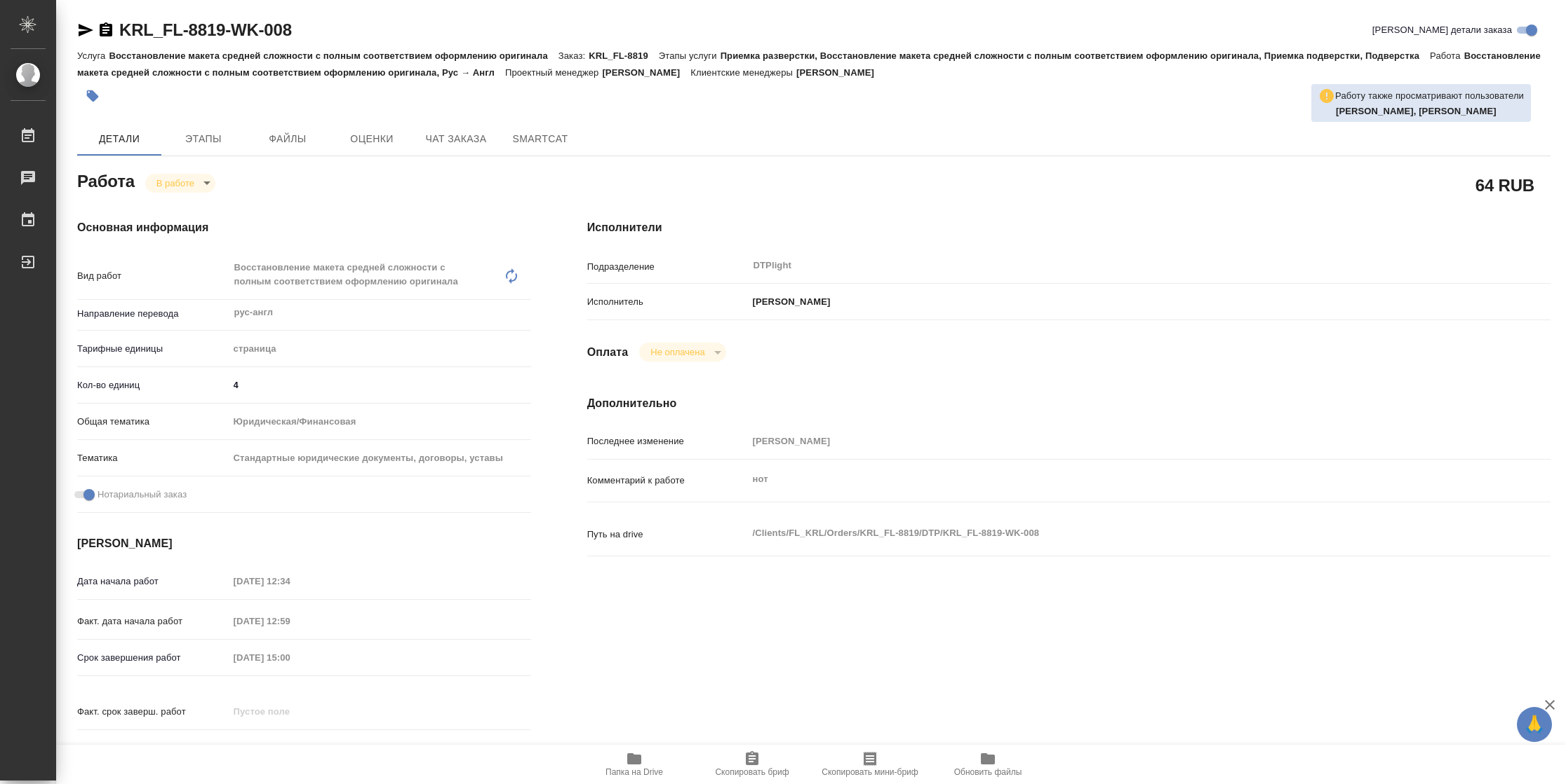
type textarea "x"
